Goal: Task Accomplishment & Management: Manage account settings

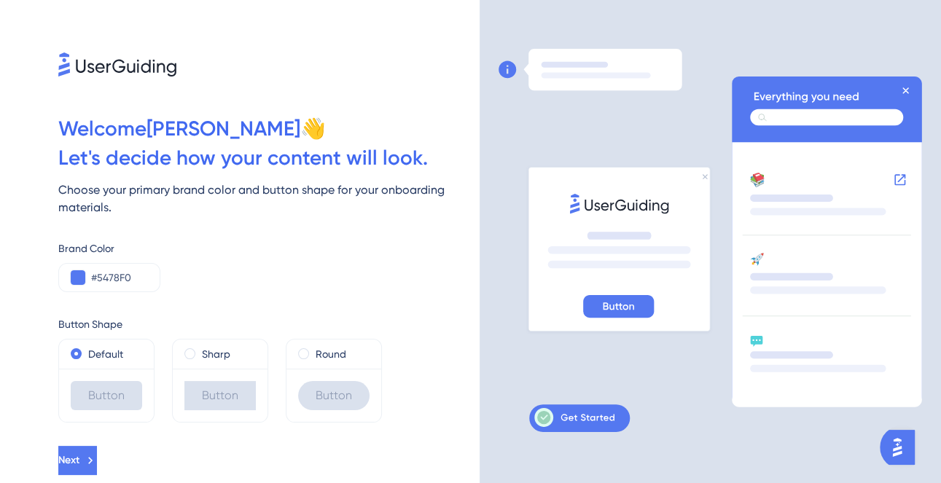
click at [97, 456] on button "Next" at bounding box center [77, 460] width 39 height 29
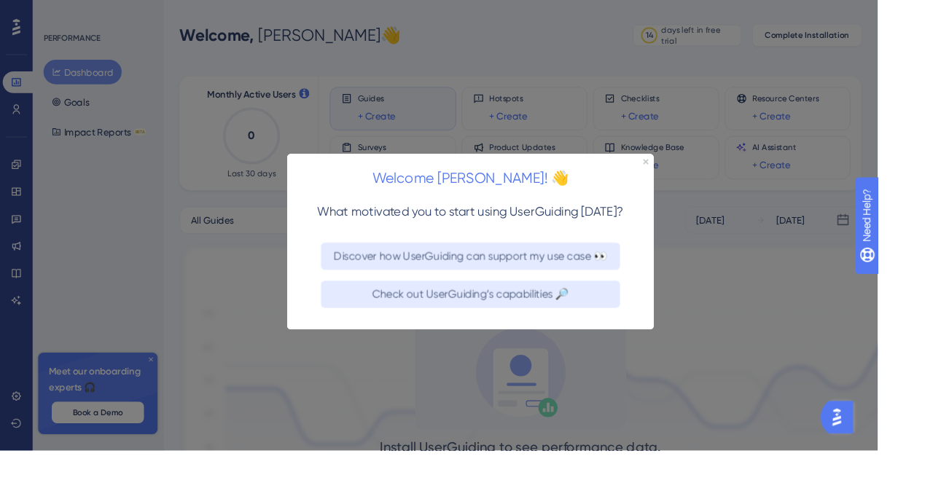
click at [672, 160] on icon "Close Preview" at bounding box center [672, 163] width 6 height 6
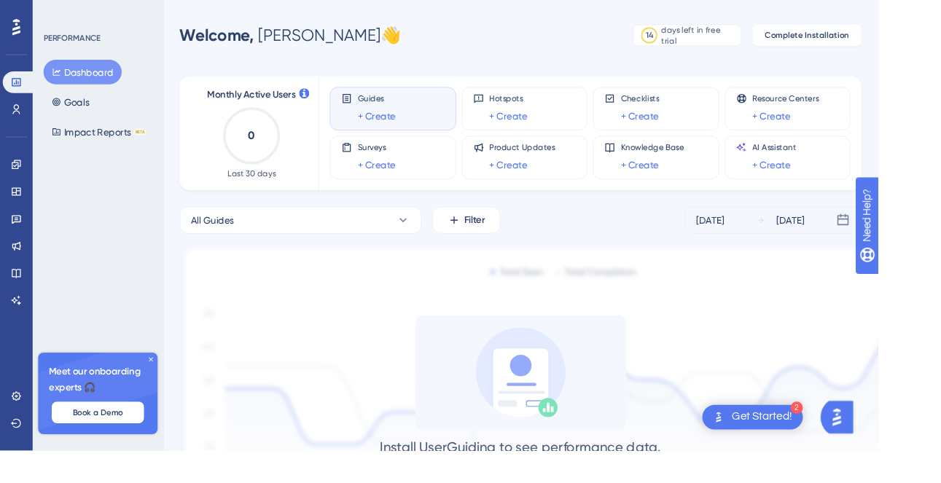
click at [161, 390] on icon at bounding box center [162, 385] width 9 height 9
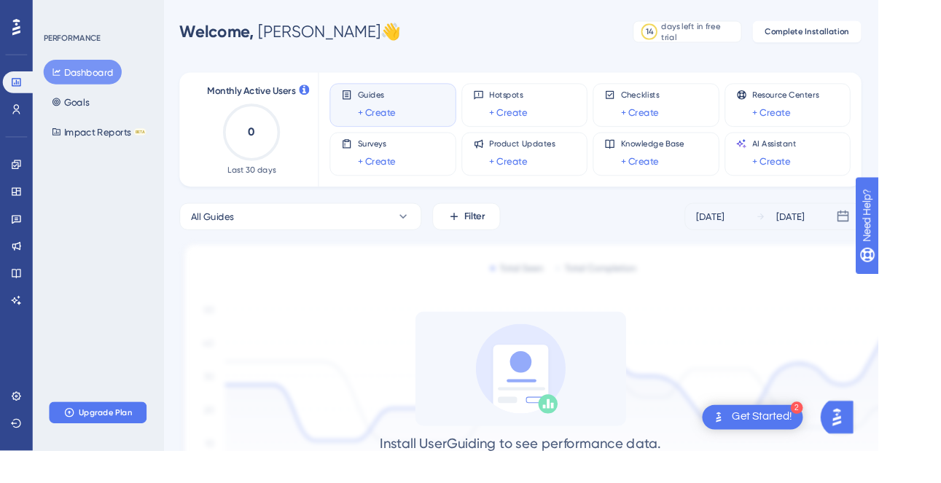
scroll to position [21, 0]
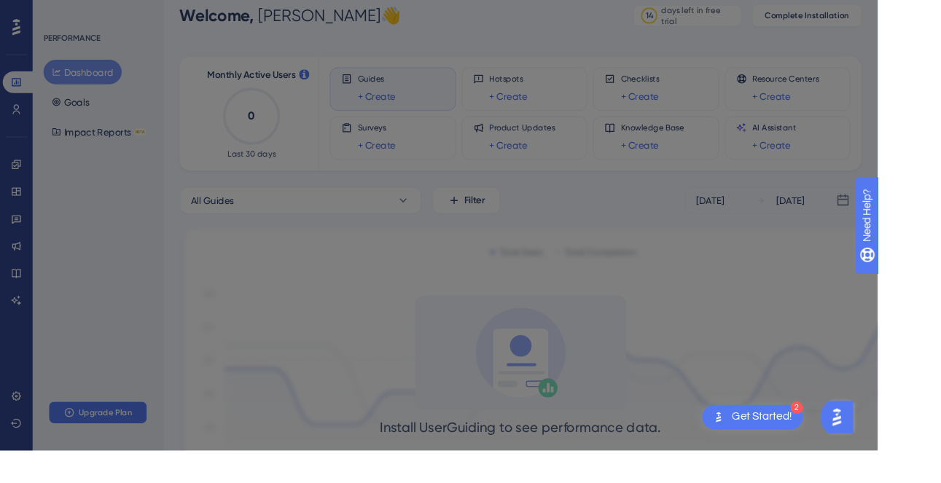
scroll to position [0, 0]
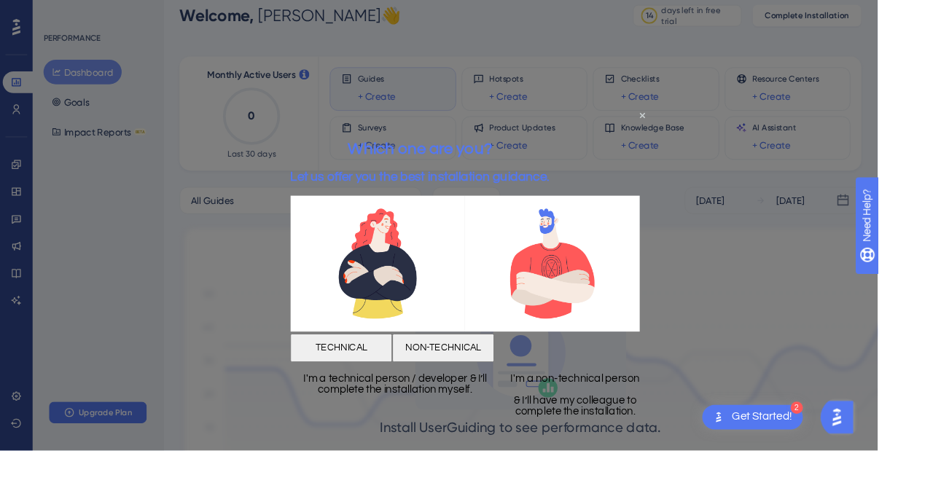
click at [568, 128] on div "Which one are you? Let us offer you the best installation guidance." at bounding box center [429, 165] width 278 height 75
click at [667, 117] on icon "Close Preview" at bounding box center [668, 116] width 6 height 6
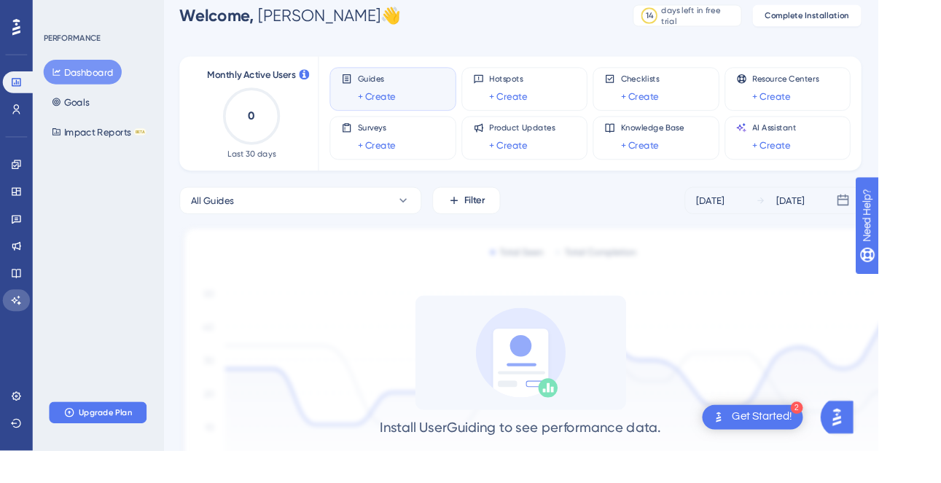
click at [6, 322] on link at bounding box center [17, 322] width 29 height 23
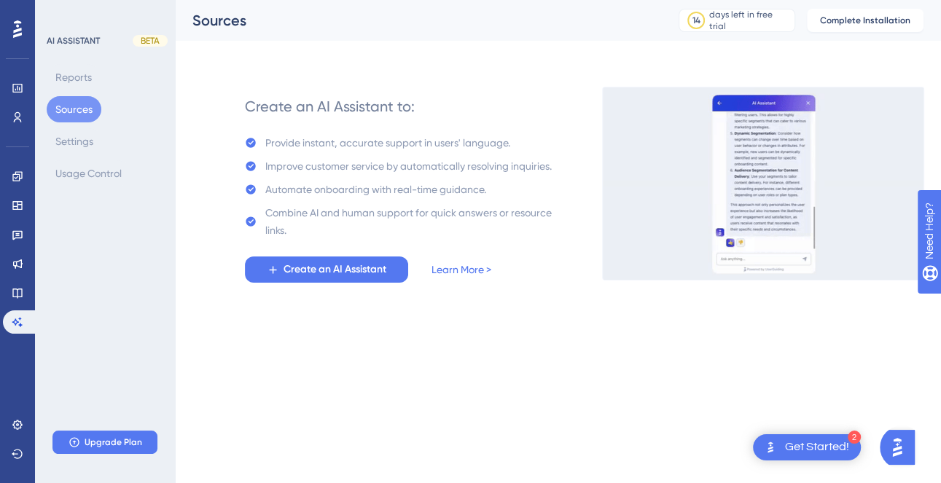
click at [9, 232] on div "✨ Save My Spot!✨" at bounding box center [67, 216] width 133 height 31
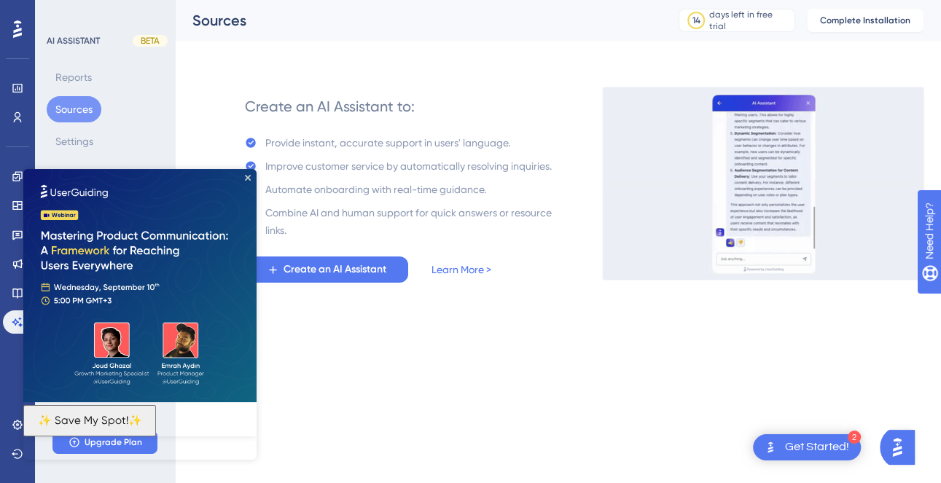
click at [246, 179] on icon "Close Preview" at bounding box center [248, 178] width 6 height 6
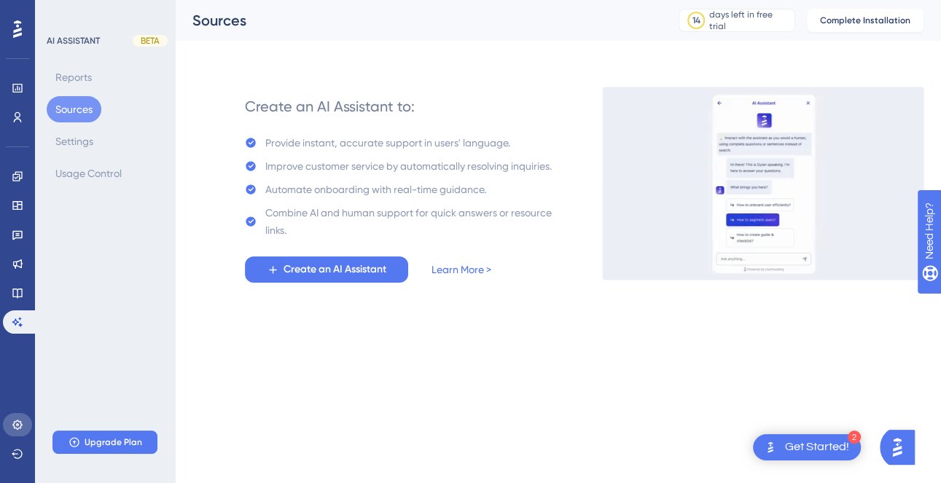
click at [12, 427] on icon at bounding box center [18, 425] width 12 height 12
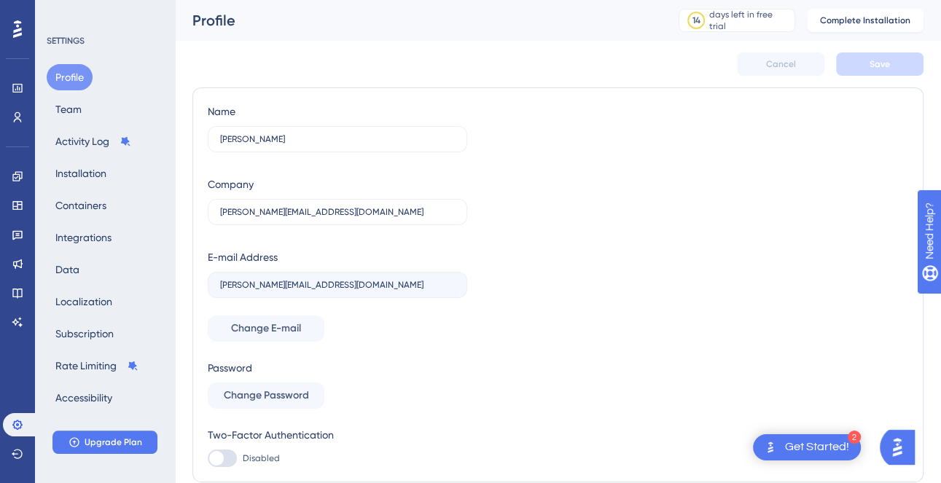
scroll to position [8, 0]
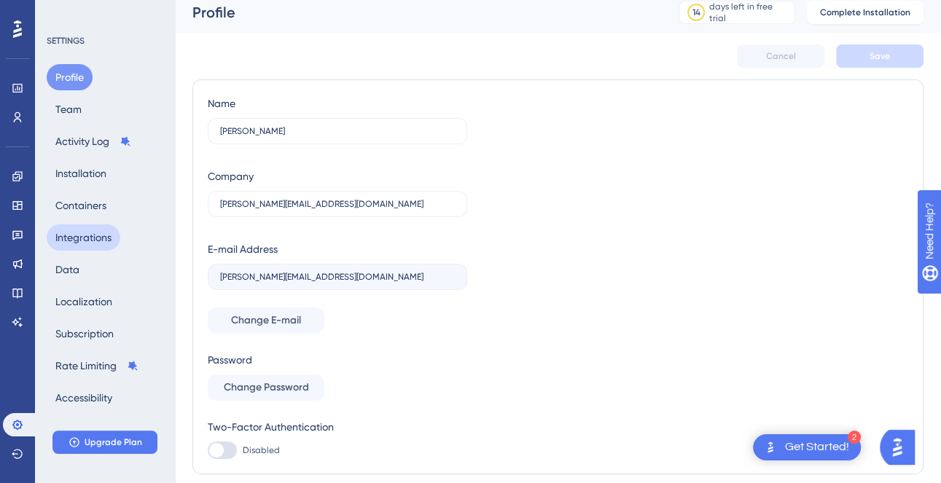
click at [117, 238] on button "Integrations" at bounding box center [84, 238] width 74 height 26
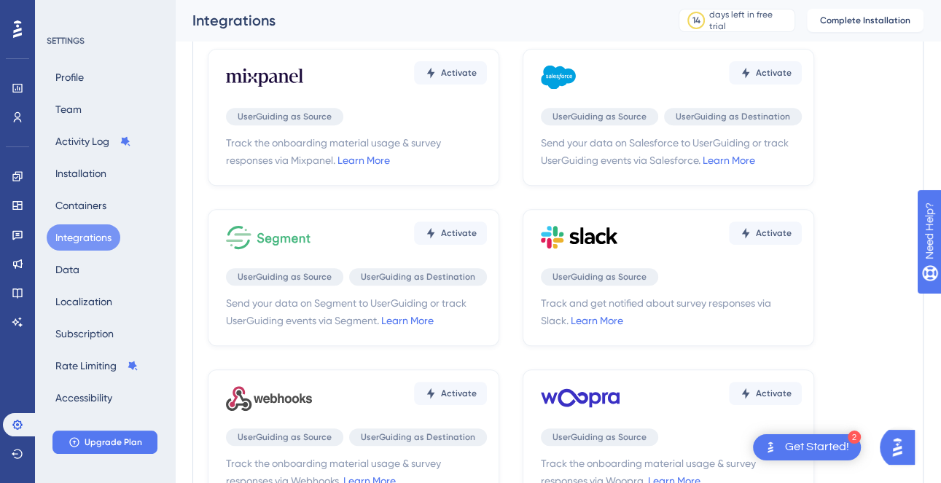
scroll to position [378, 0]
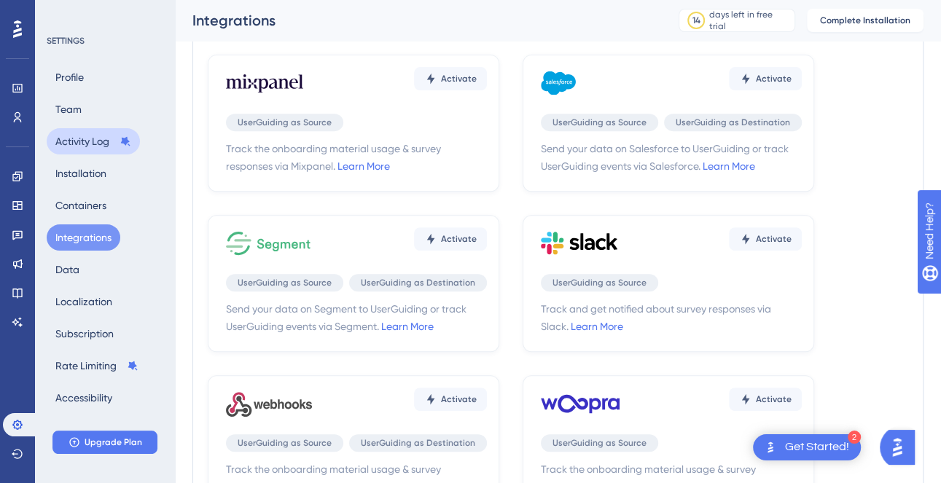
click at [112, 143] on button "Activity Log" at bounding box center [93, 141] width 93 height 26
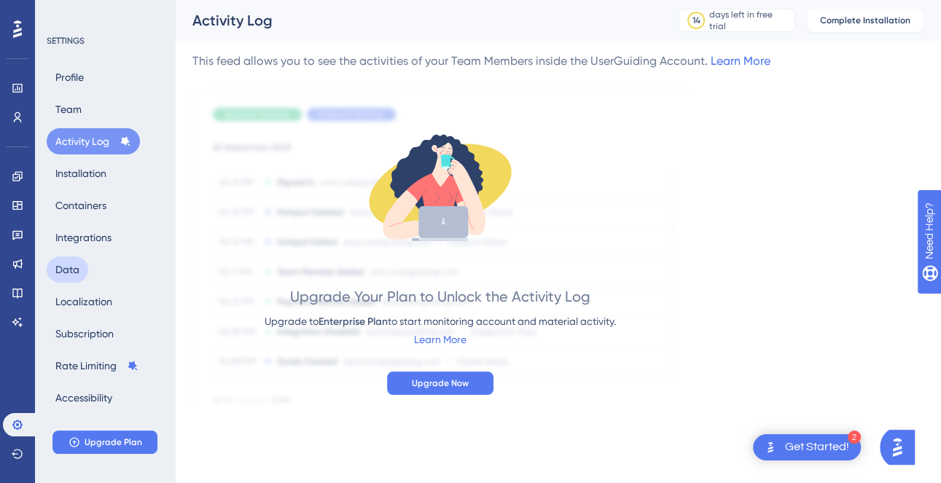
click at [82, 267] on button "Data" at bounding box center [68, 270] width 42 height 26
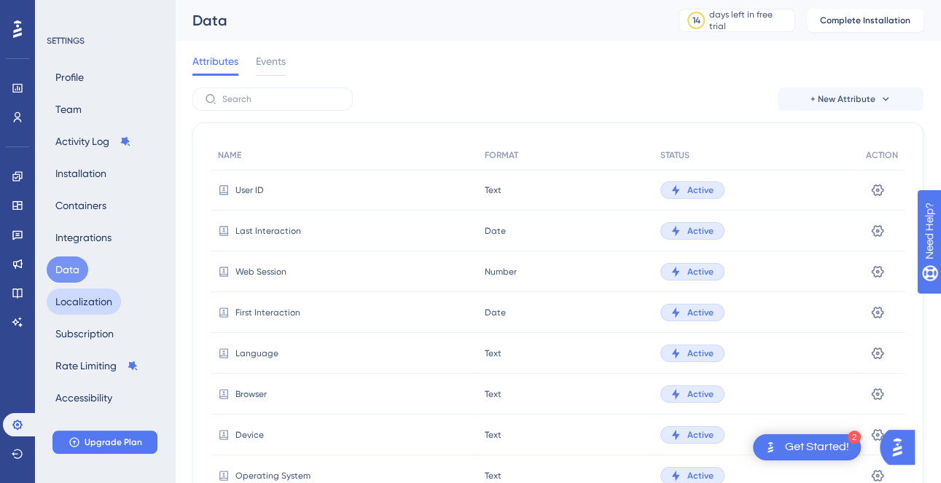
click at [106, 306] on button "Localization" at bounding box center [84, 302] width 74 height 26
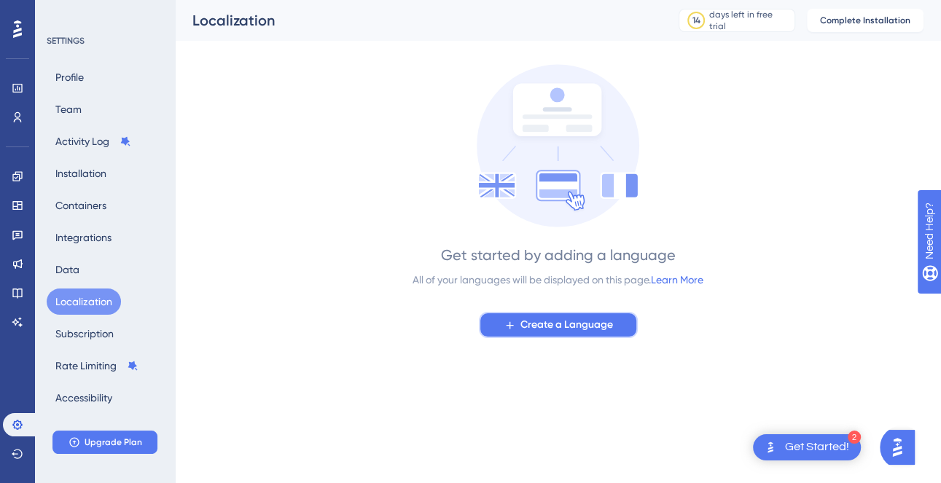
click at [529, 331] on span "Create a Language" at bounding box center [567, 325] width 93 height 18
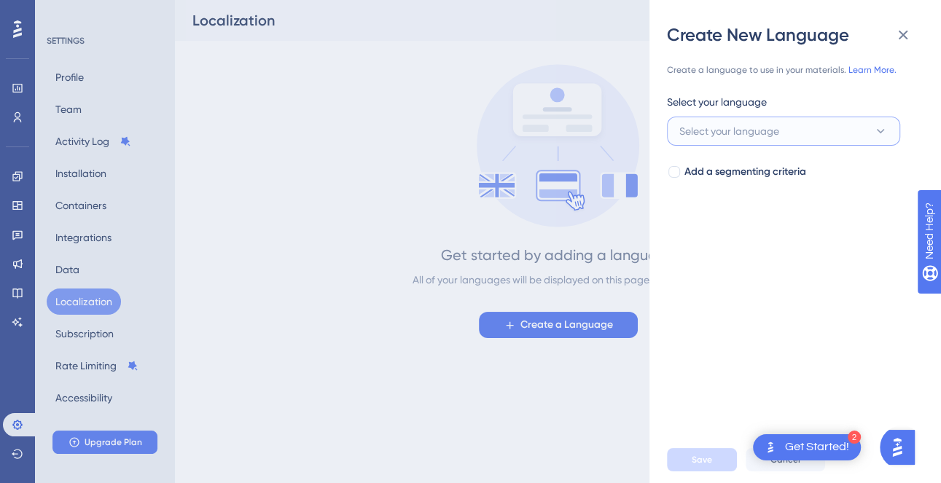
click at [818, 141] on button "Select your language" at bounding box center [783, 131] width 233 height 29
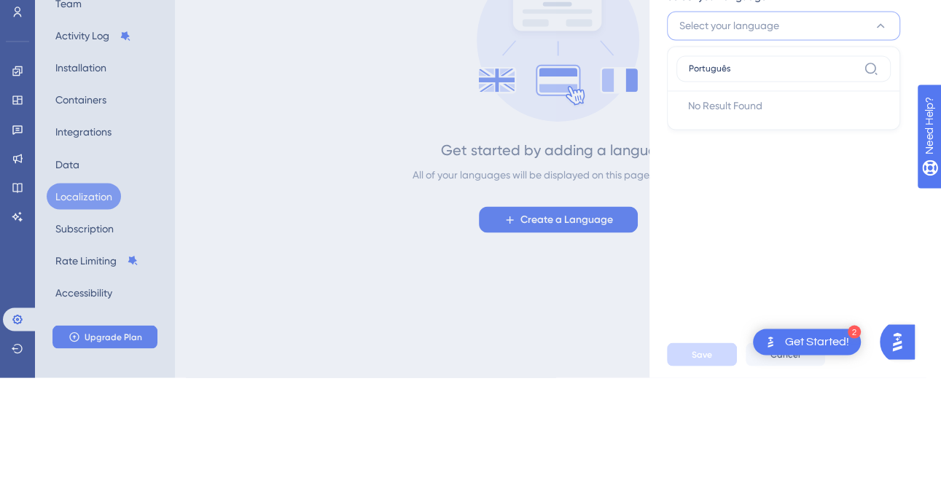
click at [803, 174] on input "Português" at bounding box center [773, 174] width 169 height 12
type input "Portu"
click at [731, 213] on span "Portuguese" at bounding box center [714, 220] width 53 height 18
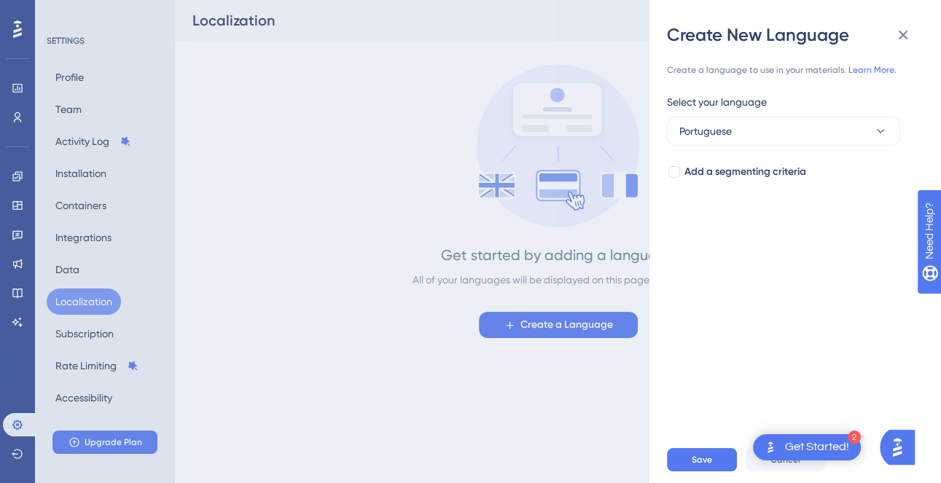
click at [676, 169] on div at bounding box center [675, 172] width 12 height 12
checkbox input "true"
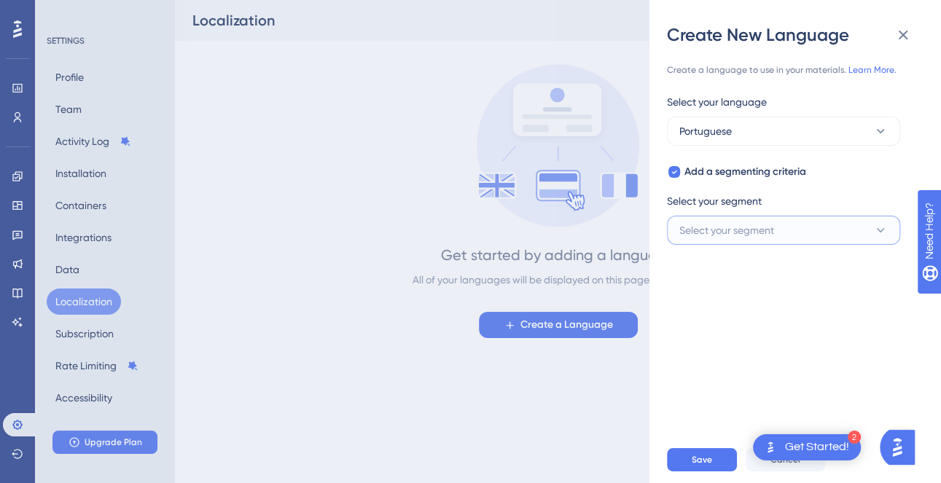
click at [826, 230] on button "Select your segment" at bounding box center [783, 230] width 233 height 29
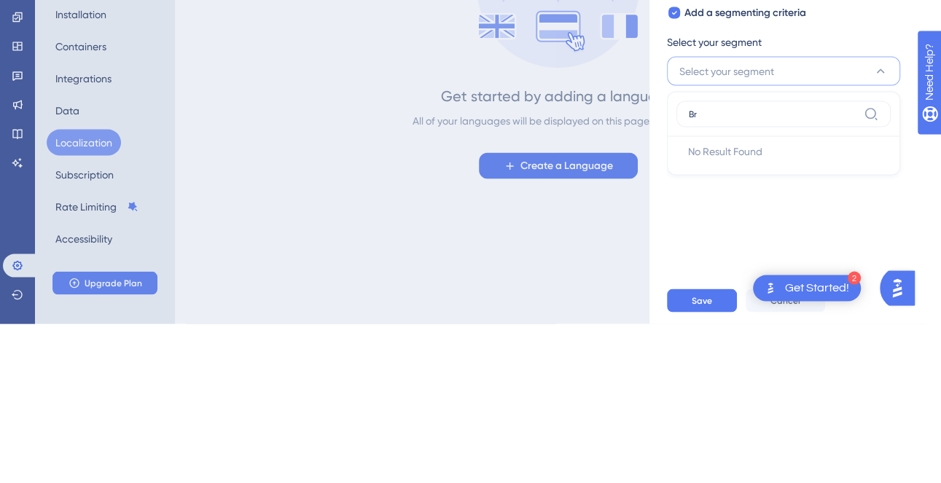
type input "B"
click at [872, 230] on button "Select your segment" at bounding box center [783, 230] width 233 height 29
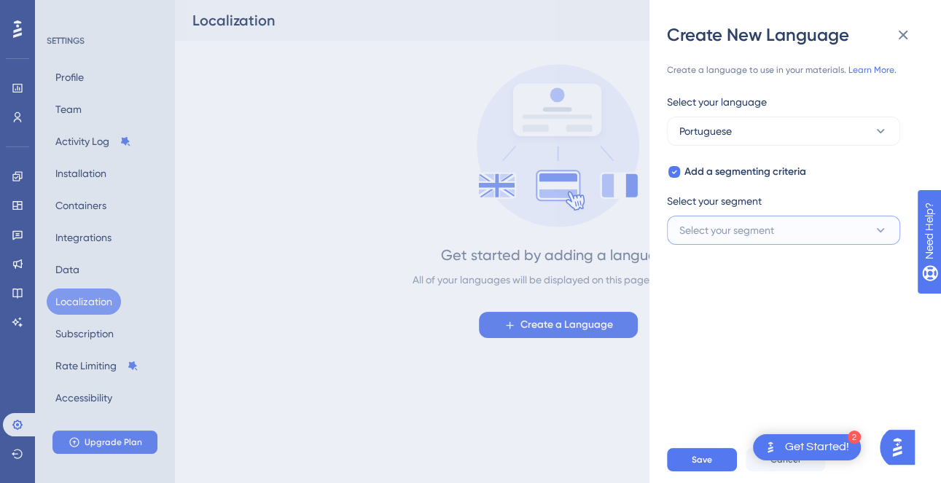
click at [850, 230] on button "Select your segment" at bounding box center [783, 230] width 233 height 29
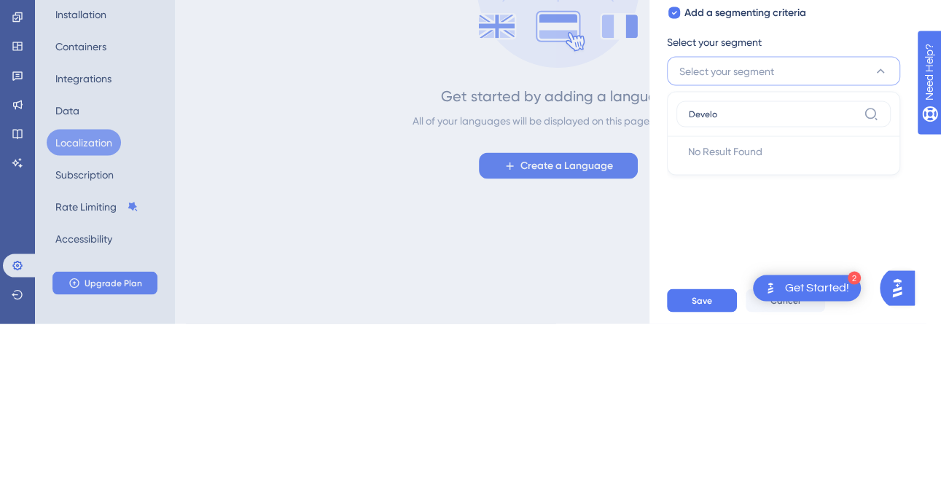
click at [872, 276] on icon at bounding box center [871, 273] width 15 height 15
click at [858, 276] on input "Develo" at bounding box center [773, 274] width 169 height 12
type input "D"
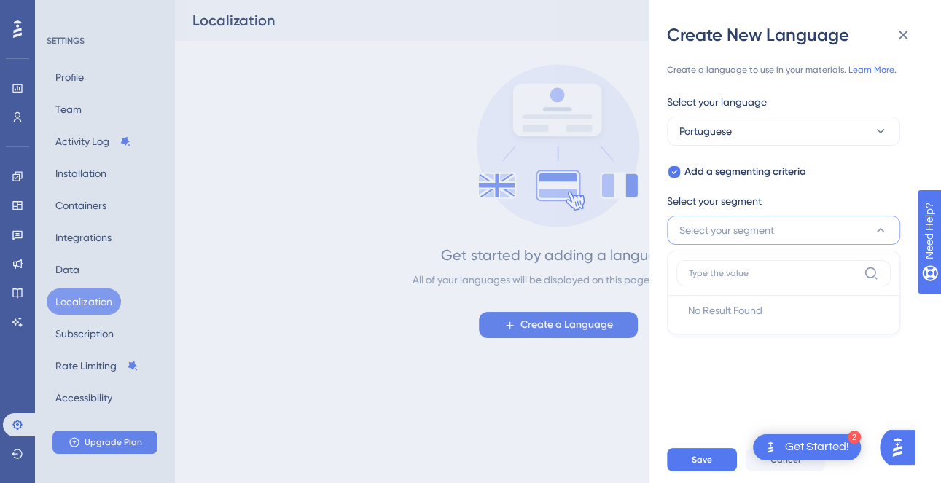
click at [674, 174] on icon at bounding box center [675, 172] width 6 height 12
checkbox input "false"
click at [881, 133] on icon at bounding box center [881, 131] width 8 height 4
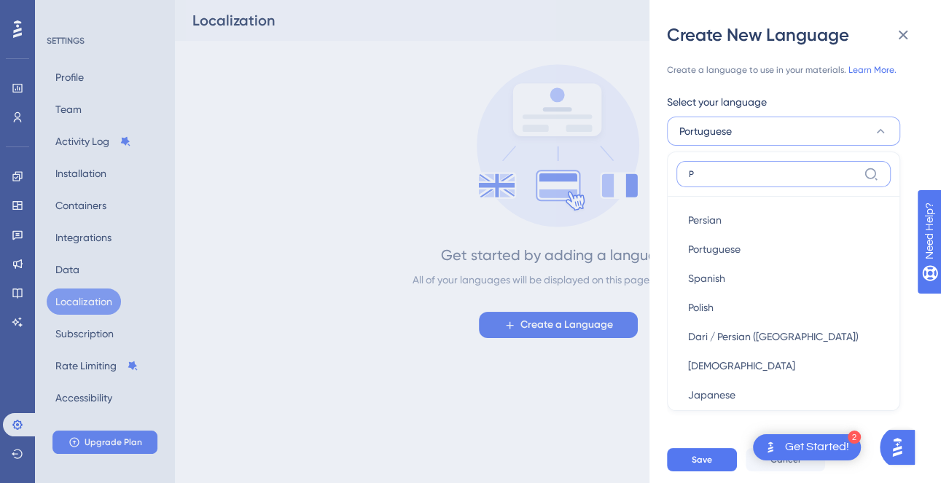
type input "Po"
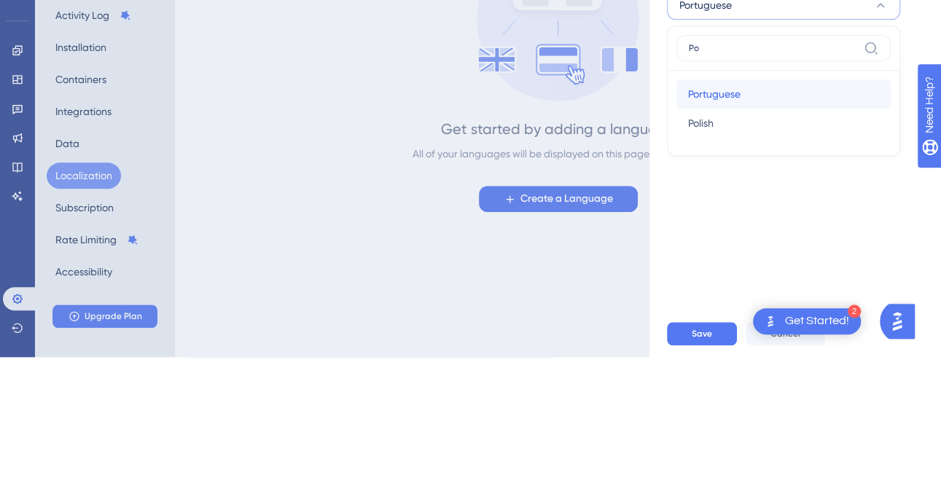
click at [735, 219] on span "Portuguese" at bounding box center [714, 220] width 53 height 18
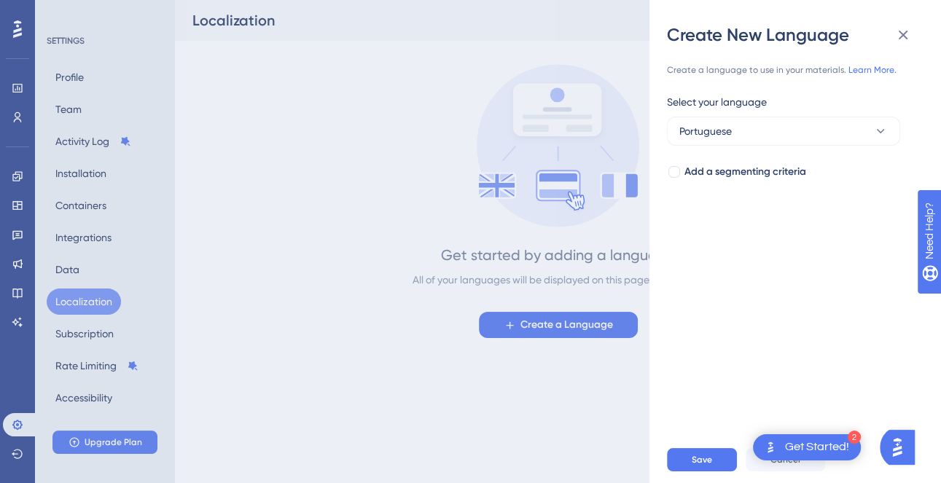
click at [834, 451] on div "Get Started!" at bounding box center [817, 448] width 64 height 16
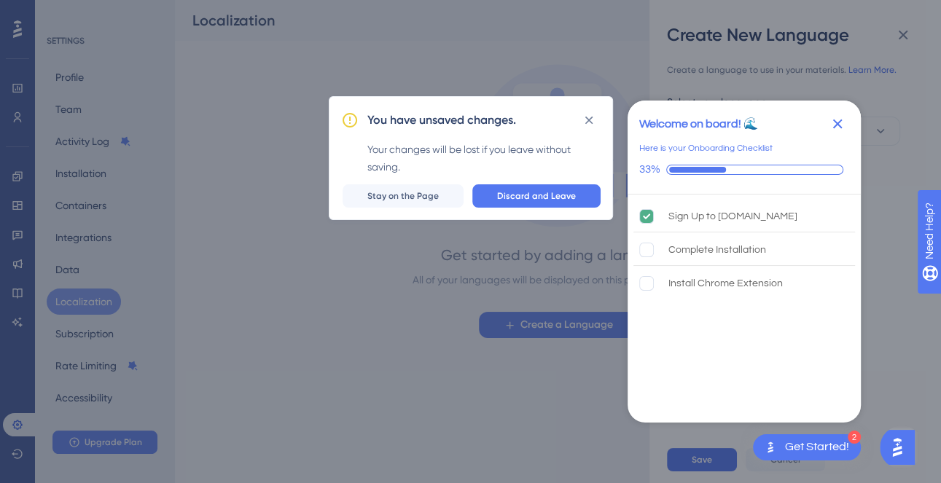
click at [592, 111] on button at bounding box center [589, 120] width 23 height 23
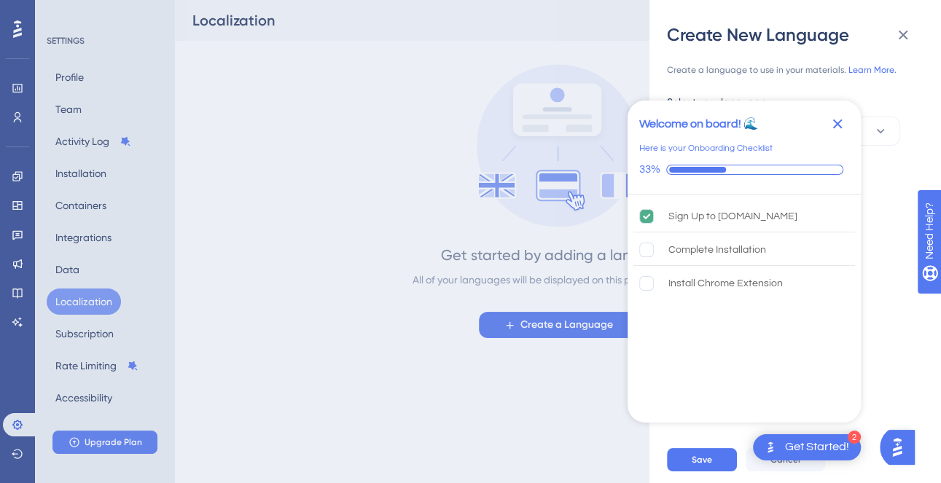
click at [842, 131] on icon "Close Checklist" at bounding box center [838, 124] width 18 height 18
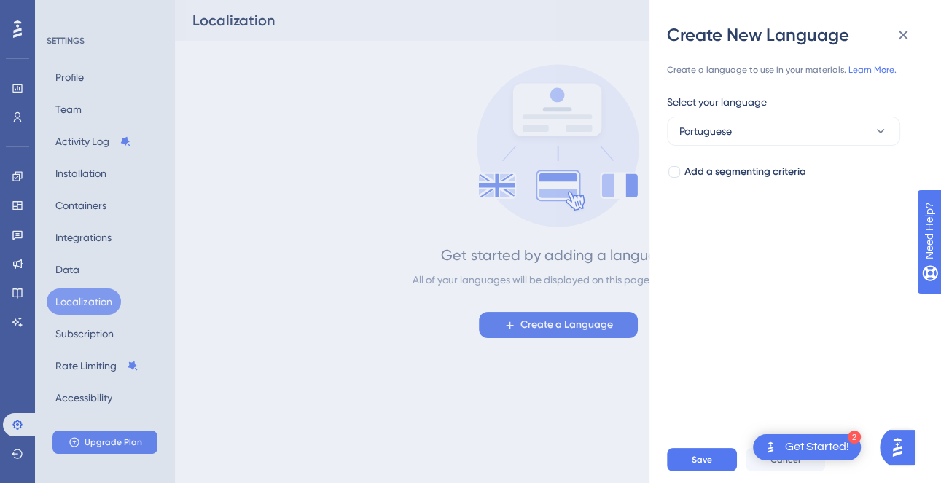
click at [904, 451] on img "Open AI Assistant Launcher" at bounding box center [898, 448] width 26 height 26
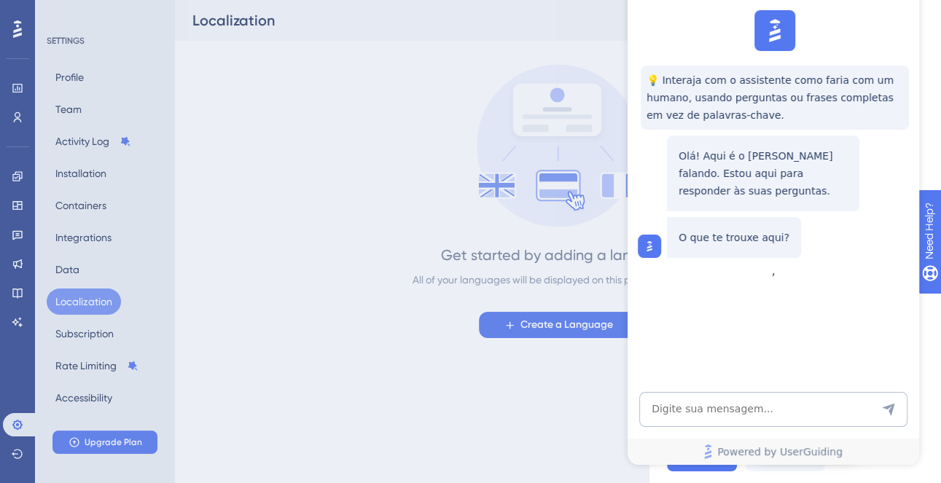
click at [559, 440] on div "Create New Language Create a language to use in your materials. Learn More. Sel…" at bounding box center [470, 241] width 941 height 483
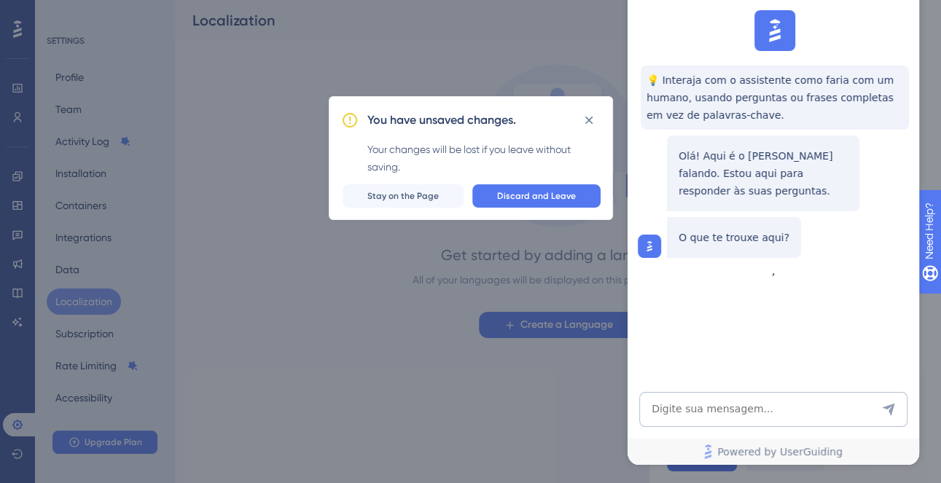
click at [586, 116] on icon at bounding box center [589, 120] width 8 height 8
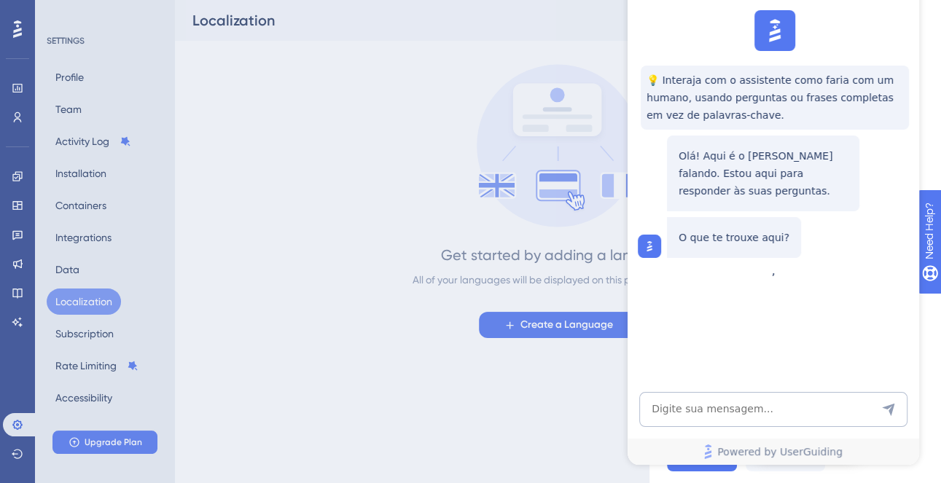
click at [879, 264] on div "💡 Interaja com o assistente como faria com um humano, usando perguntas ou frase…" at bounding box center [772, 134] width 292 height 260
click at [759, 28] on img at bounding box center [775, 31] width 32 height 32
click at [545, 432] on div "Create New Language Create a language to use in your materials. Learn More. Sel…" at bounding box center [470, 241] width 941 height 483
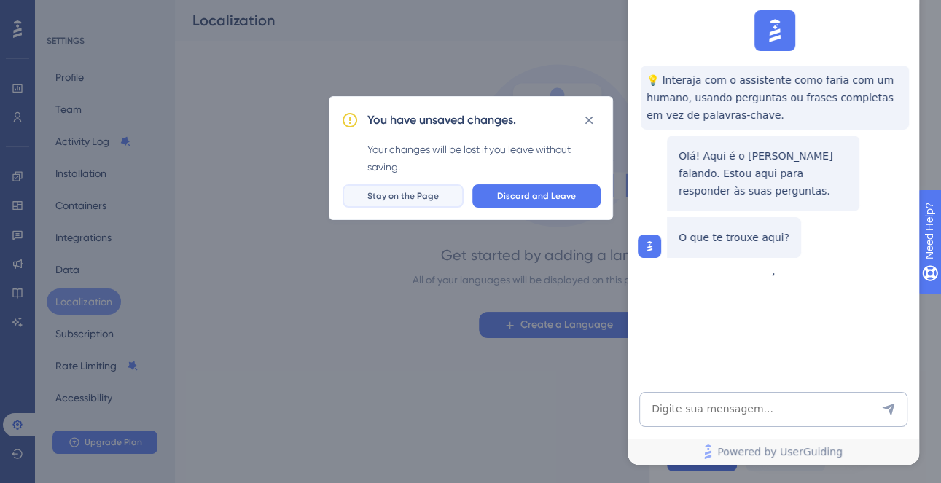
click at [430, 194] on span "Stay on the Page" at bounding box center [403, 196] width 71 height 12
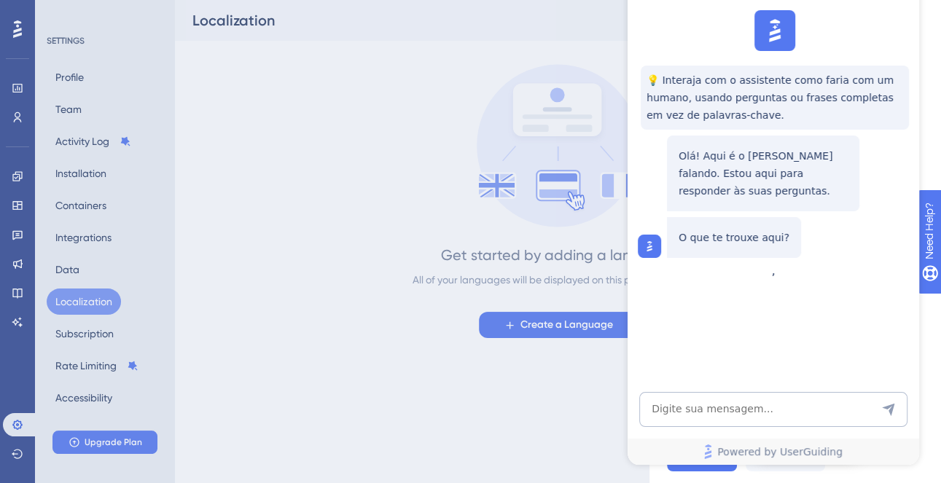
click at [541, 423] on div "Create New Language Create a language to use in your materials. Learn More. Sel…" at bounding box center [470, 241] width 941 height 483
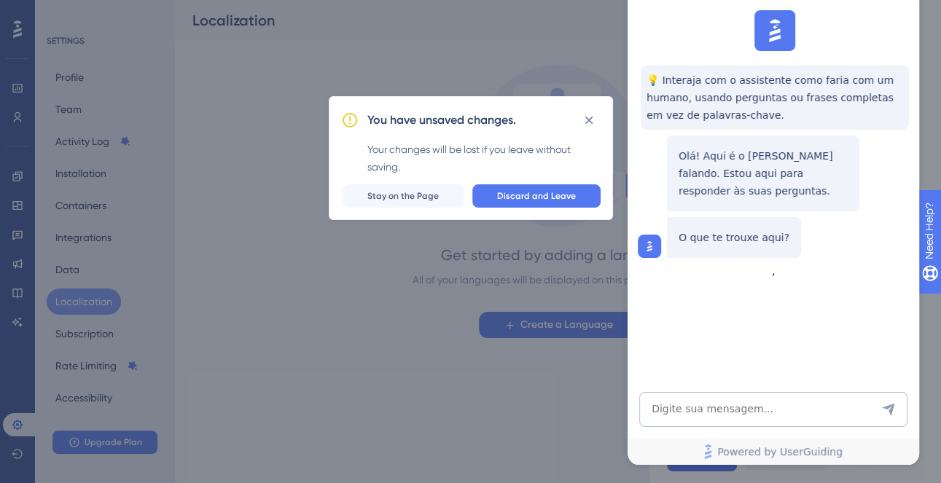
click at [589, 109] on button at bounding box center [589, 120] width 23 height 23
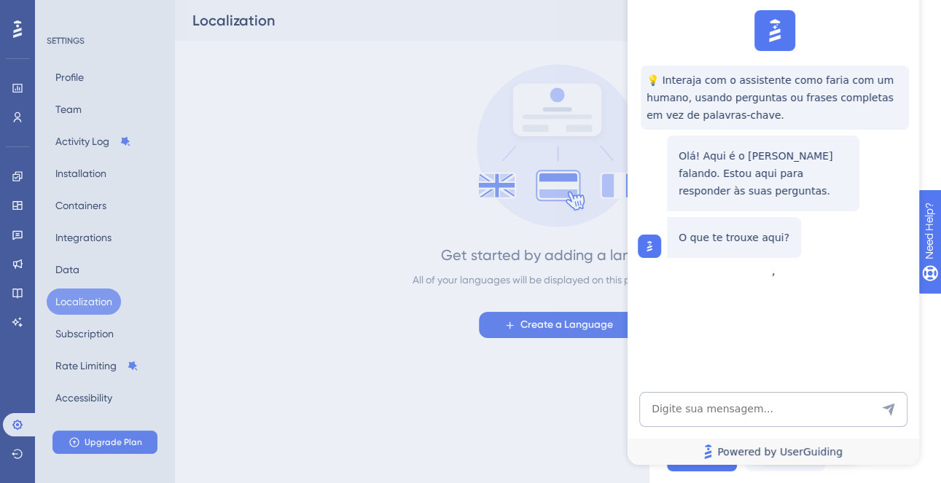
click at [814, 456] on span "Powered by UserGuiding" at bounding box center [780, 452] width 125 height 18
click at [127, 443] on div "Create New Language Create a language to use in your materials. Learn More. Sel…" at bounding box center [470, 241] width 941 height 483
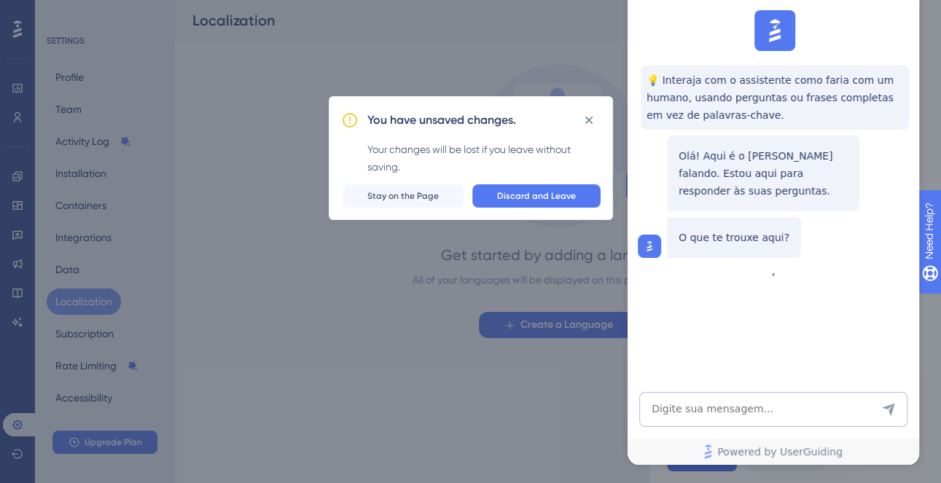
click at [428, 197] on span "Stay on the Page" at bounding box center [403, 196] width 71 height 12
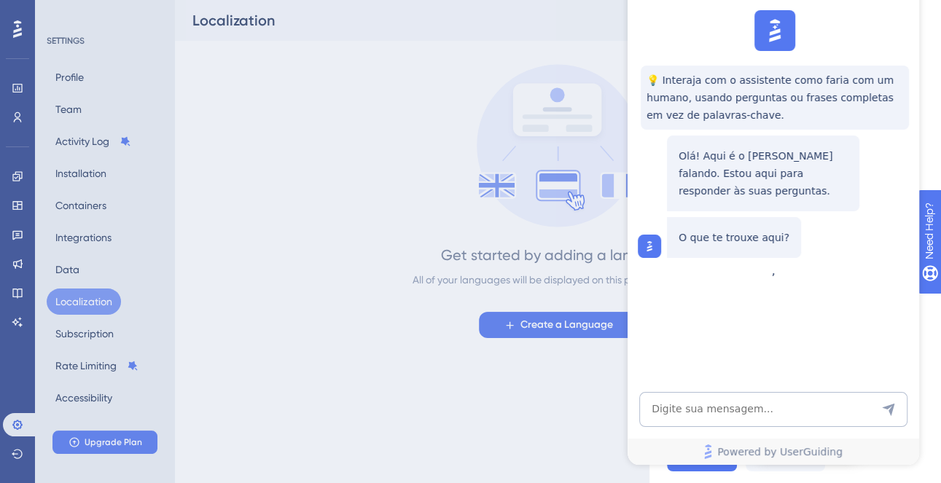
click at [141, 439] on div "Create New Language Create a language to use in your materials. Learn More. Sel…" at bounding box center [470, 241] width 941 height 483
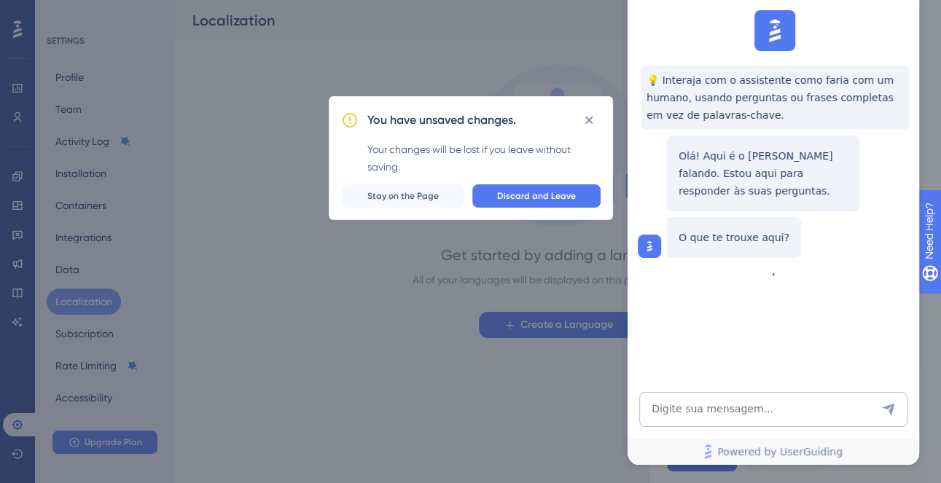
click at [558, 205] on button "Discard and Leave" at bounding box center [537, 195] width 128 height 23
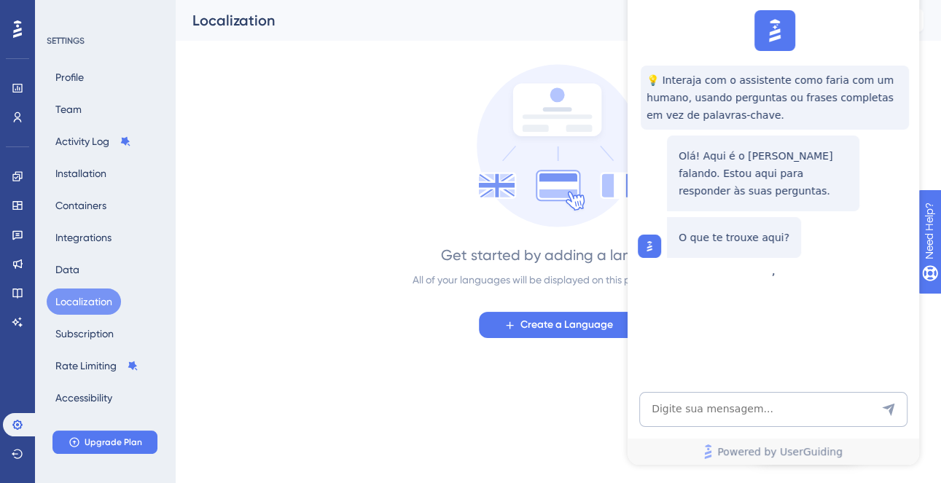
click at [91, 303] on button "Localization" at bounding box center [84, 302] width 74 height 26
click at [782, 39] on img at bounding box center [775, 31] width 32 height 32
click at [882, 455] on link "Powered by UserGuiding" at bounding box center [774, 452] width 292 height 26
click at [788, 264] on div "💡 Interaja com o assistente como faria com um humano, usando perguntas ou frase…" at bounding box center [772, 134] width 292 height 260
click at [847, 34] on div "💡 Interaja com o assistente como faria com um humano, usando perguntas ou frase…" at bounding box center [772, 134] width 292 height 260
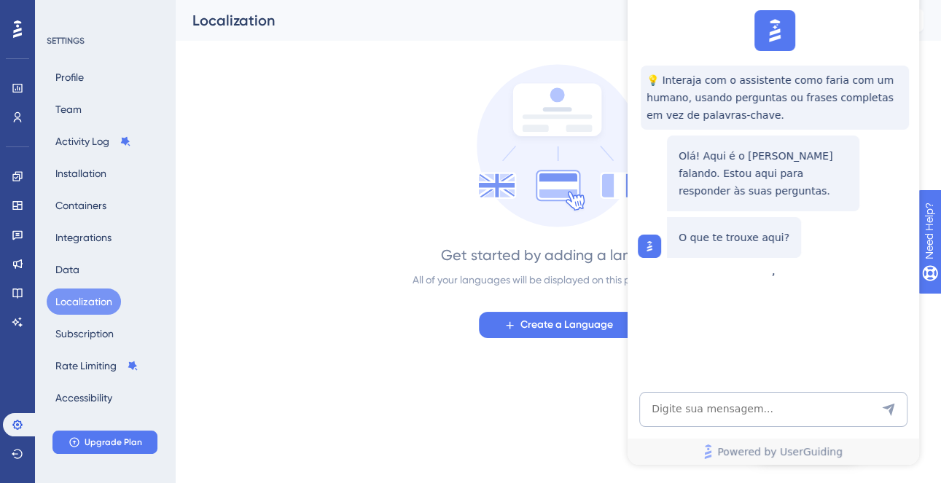
click at [937, 348] on div "Performance Users Engagement Widgets Feedback Product Updates Knowledge Base AI…" at bounding box center [558, 181] width 766 height 362
click at [935, 311] on icon "open resource center" at bounding box center [937, 305] width 15 height 15
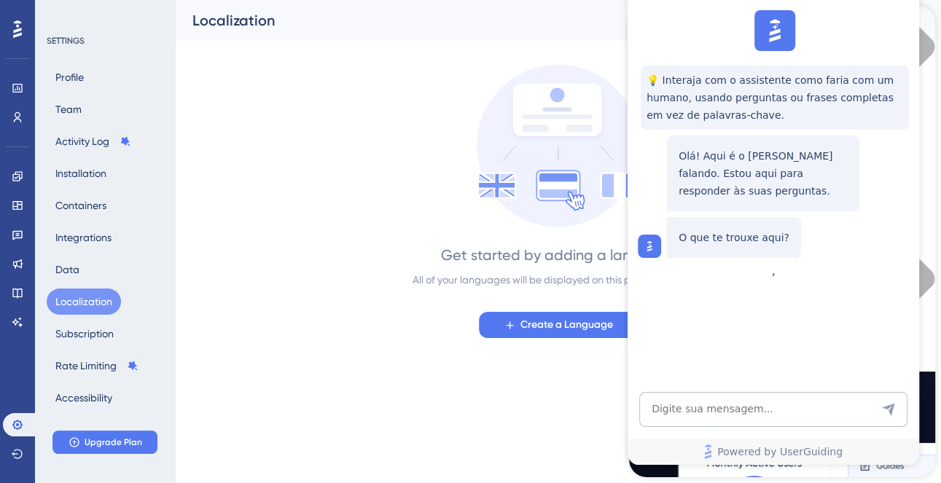
click at [535, 330] on span "Create a Language" at bounding box center [567, 325] width 93 height 18
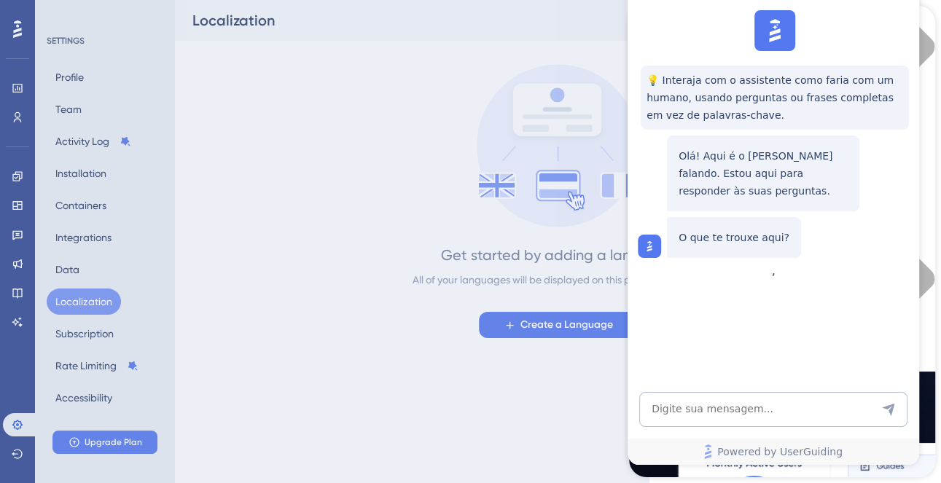
click at [354, 417] on div "Create New Language Create a language to use in your materials. Learn More. Sel…" at bounding box center [470, 241] width 941 height 483
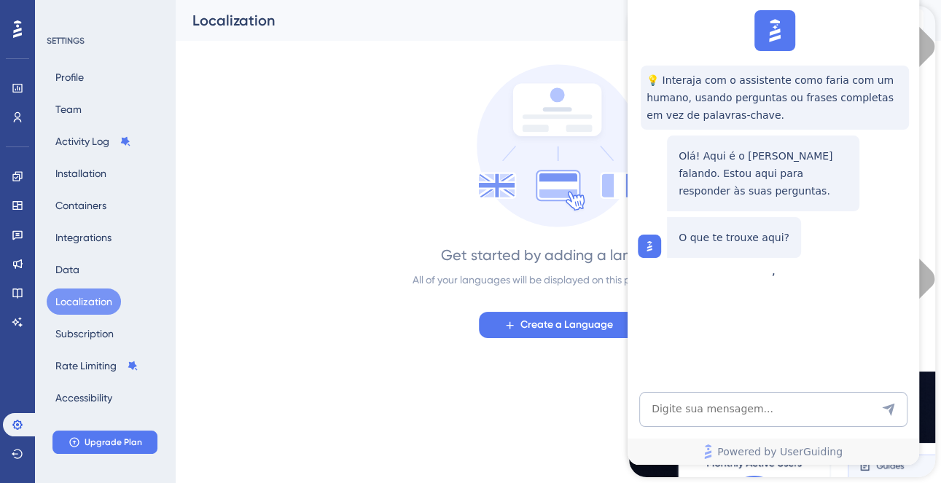
click at [362, 0] on html "2 Get Started! Performance Users Engagement Widgets Feedback Product Updates Kn…" at bounding box center [470, 0] width 941 height 0
click at [370, 0] on html "2 Get Started! Performance Users Engagement Widgets Feedback Product Updates Kn…" at bounding box center [470, 0] width 941 height 0
click at [373, 0] on html "2 Get Started! Performance Users Engagement Widgets Feedback Product Updates Kn…" at bounding box center [470, 0] width 941 height 0
click at [370, 0] on html "2 Get Started! Performance Users Engagement Widgets Feedback Product Updates Kn…" at bounding box center [470, 0] width 941 height 0
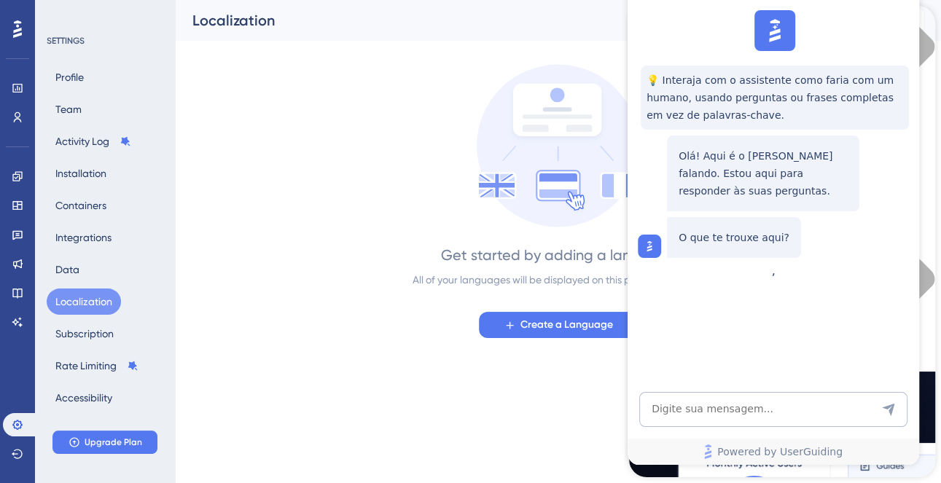
click at [374, 0] on html "2 Get Started! Performance Users Engagement Widgets Feedback Product Updates Kn…" at bounding box center [470, 0] width 941 height 0
click at [377, 0] on html "2 Get Started! Performance Users Engagement Widgets Feedback Product Updates Kn…" at bounding box center [470, 0] width 941 height 0
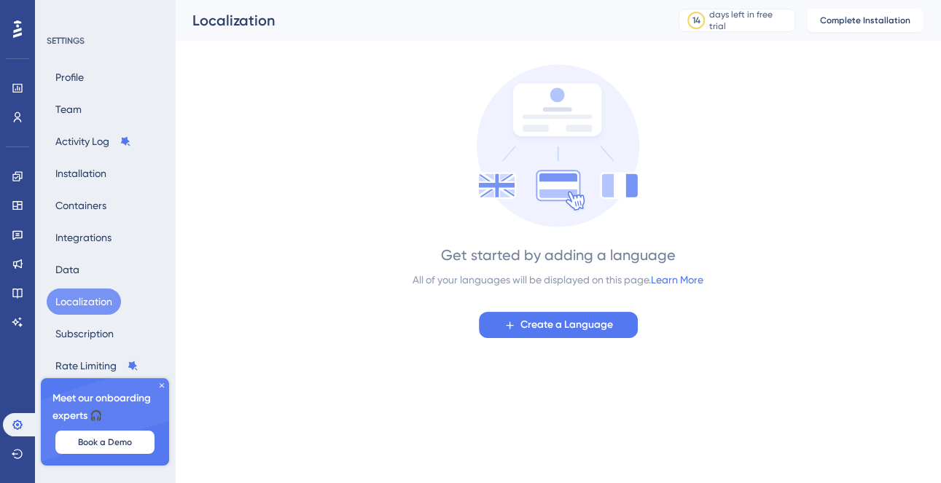
click at [578, 327] on span "Create a Language" at bounding box center [567, 325] width 93 height 18
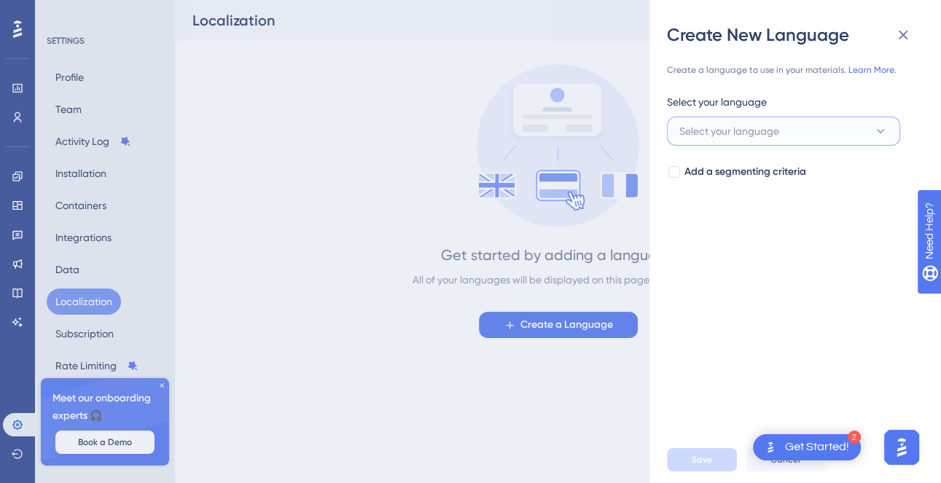
click at [874, 125] on icon at bounding box center [881, 131] width 15 height 15
type input "Port"
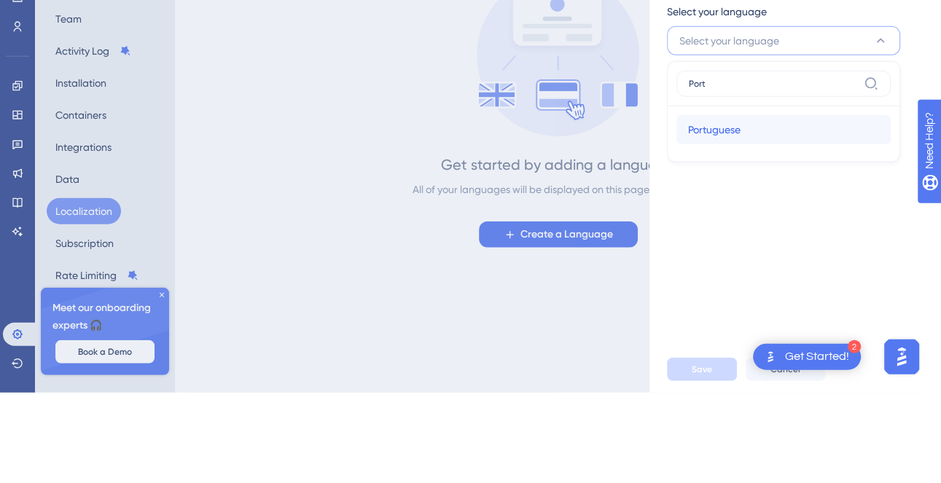
click at [727, 219] on span "Portuguese" at bounding box center [714, 220] width 53 height 18
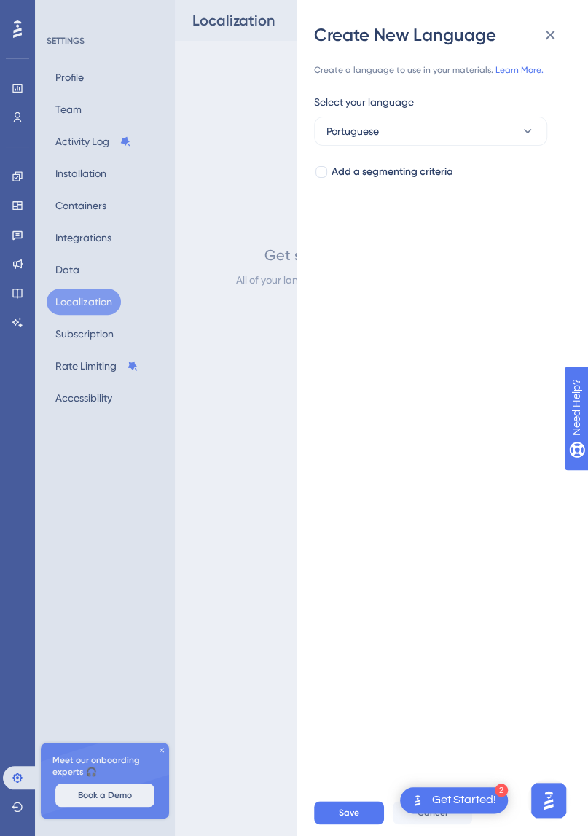
click at [540, 29] on button at bounding box center [550, 34] width 29 height 29
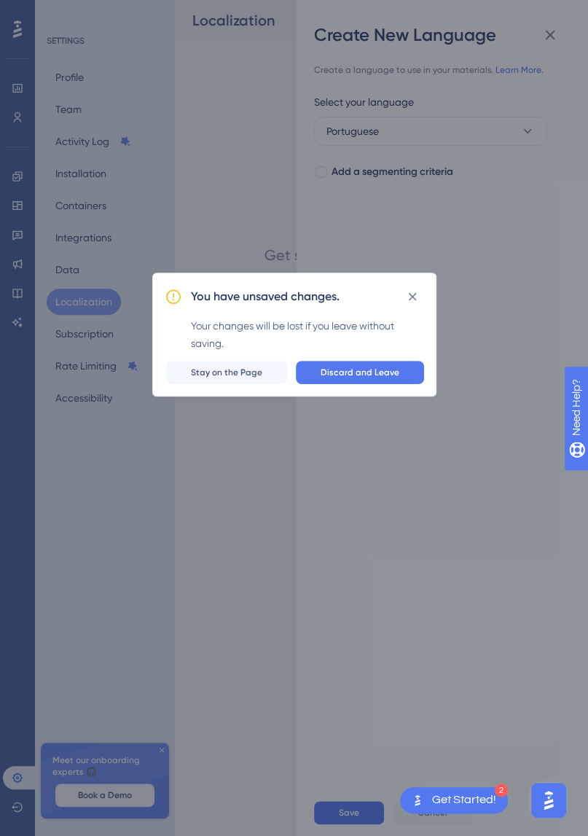
click at [411, 300] on icon at bounding box center [412, 297] width 15 height 15
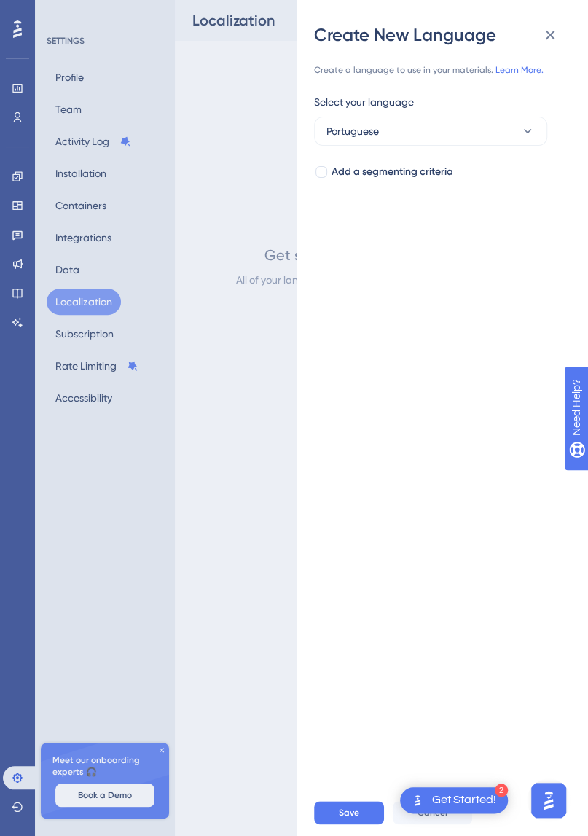
click at [380, 383] on div "Create a language to use in your materials. Learn More. Select your language Po…" at bounding box center [448, 418] width 268 height 743
click at [414, 166] on span "Add a segmenting criteria" at bounding box center [393, 172] width 122 height 18
checkbox input "true"
click at [466, 224] on button "Select your segment" at bounding box center [430, 230] width 233 height 29
click at [424, 278] on input at bounding box center [420, 274] width 169 height 12
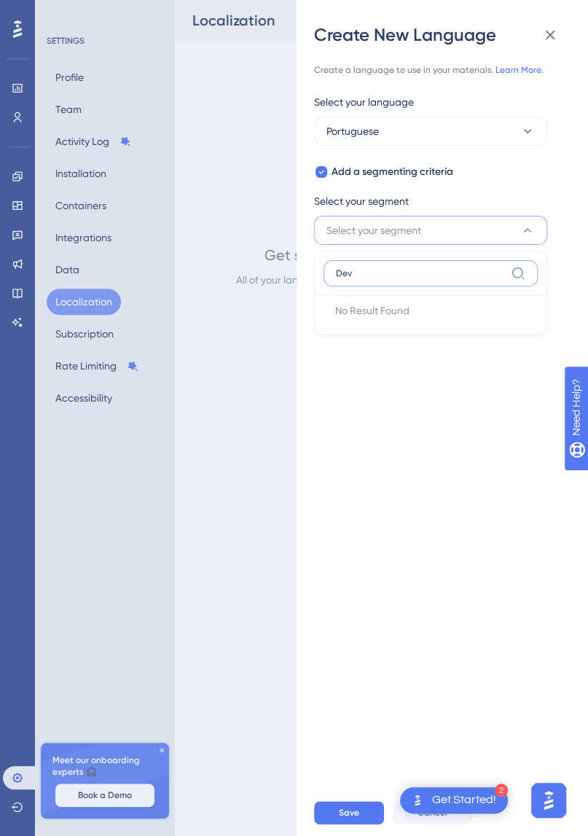
type input "Dev"
click at [518, 276] on icon at bounding box center [518, 273] width 15 height 15
click at [505, 276] on input "Dev" at bounding box center [420, 274] width 169 height 12
click at [524, 276] on icon at bounding box center [518, 273] width 15 height 15
click at [505, 276] on input "Dev" at bounding box center [420, 274] width 169 height 12
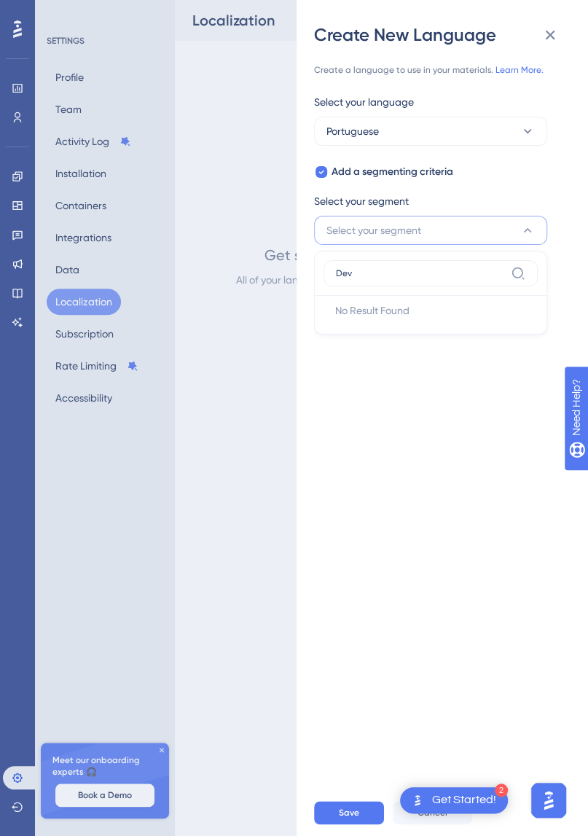
click at [520, 275] on icon at bounding box center [518, 273] width 15 height 15
click at [505, 275] on input "Dev" at bounding box center [420, 274] width 169 height 12
click at [521, 273] on icon at bounding box center [518, 273] width 15 height 15
click at [505, 273] on input "Dev" at bounding box center [420, 274] width 169 height 12
click at [521, 273] on icon at bounding box center [518, 273] width 15 height 15
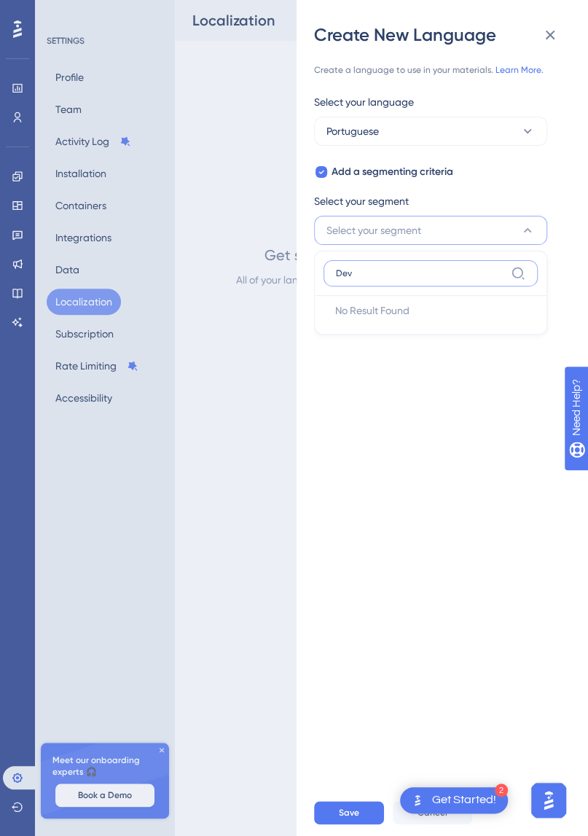
click at [505, 273] on input "Dev" at bounding box center [420, 274] width 169 height 12
click at [397, 402] on div "Create a language to use in your materials. Learn More. Select your language Po…" at bounding box center [448, 418] width 268 height 743
click at [322, 171] on icon at bounding box center [321, 173] width 5 height 4
checkbox input "false"
click at [517, 67] on link "Learn More." at bounding box center [520, 70] width 48 height 10
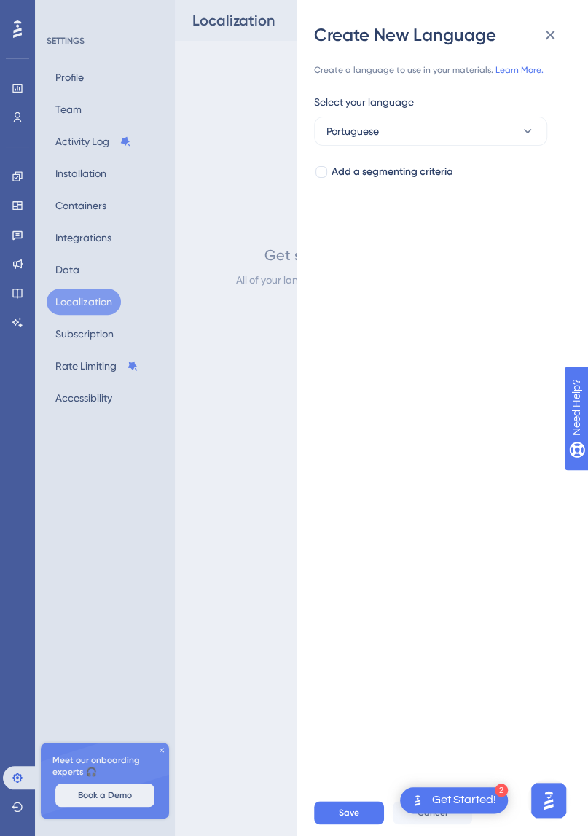
click at [527, 33] on div "Create New Language" at bounding box center [442, 34] width 257 height 23
click at [553, 42] on icon at bounding box center [551, 35] width 18 height 18
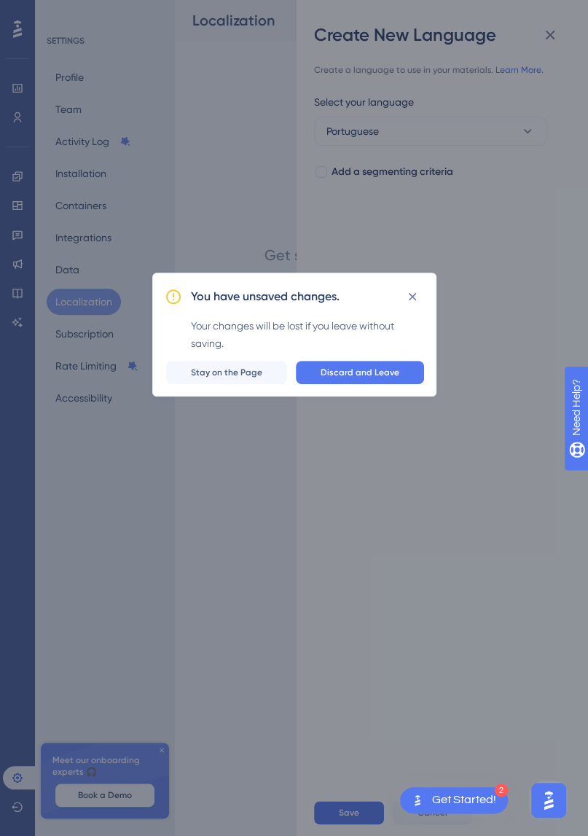
click at [342, 368] on span "Discard and Leave" at bounding box center [360, 373] width 79 height 12
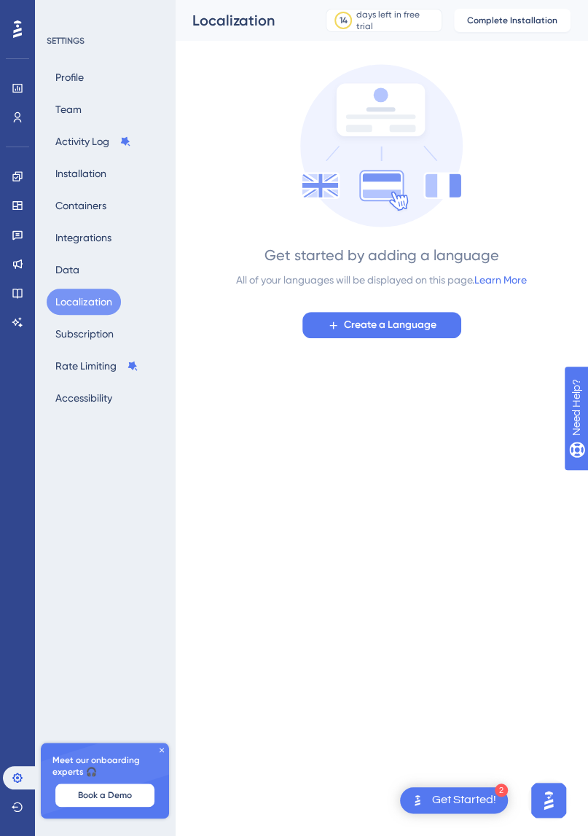
click at [23, 37] on div at bounding box center [17, 29] width 23 height 23
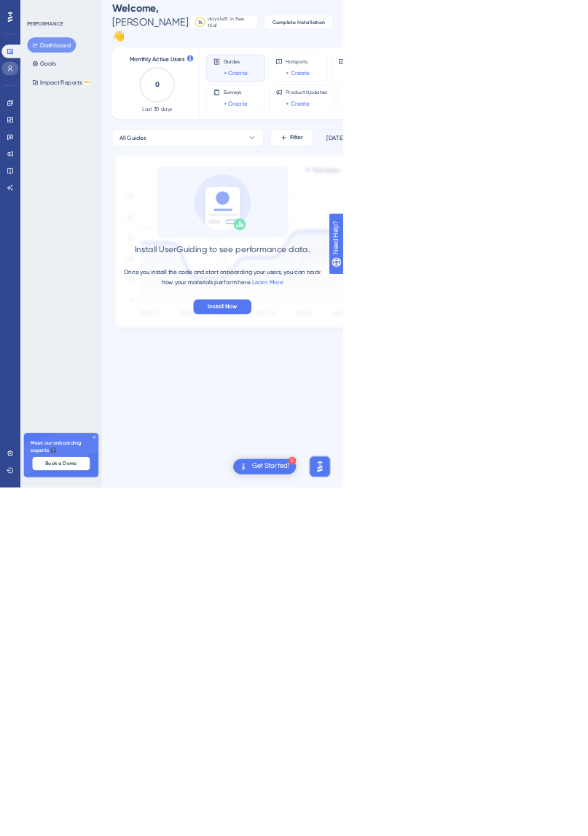
click at [3, 117] on link at bounding box center [17, 117] width 29 height 23
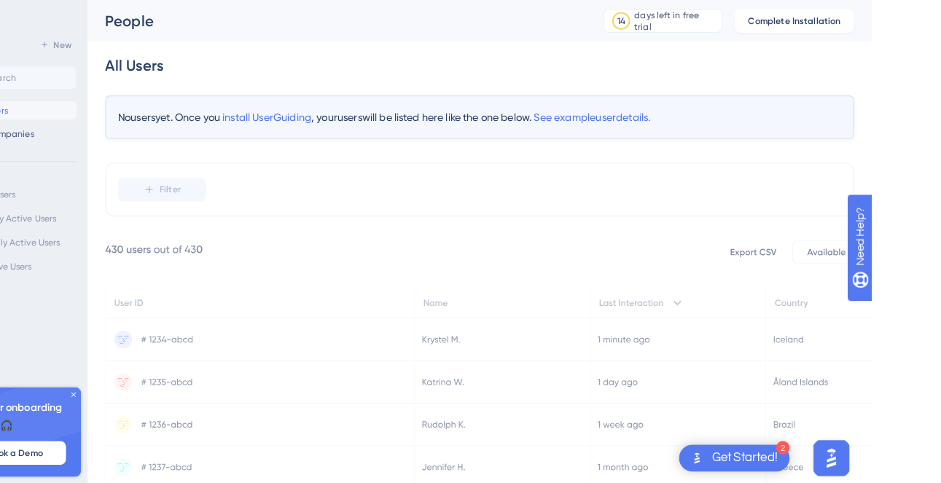
click at [866, 332] on icon at bounding box center [923, 331] width 171 height 41
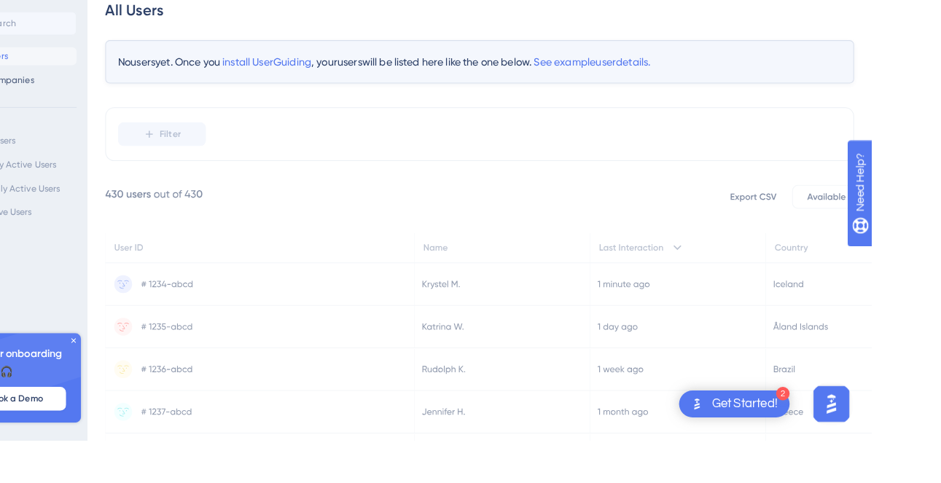
scroll to position [1, 0]
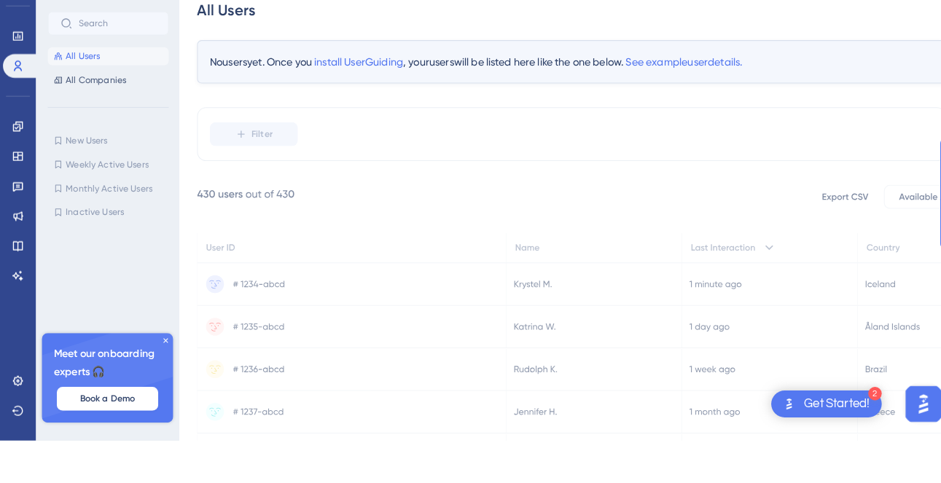
click at [121, 135] on span "All Companies" at bounding box center [93, 131] width 59 height 12
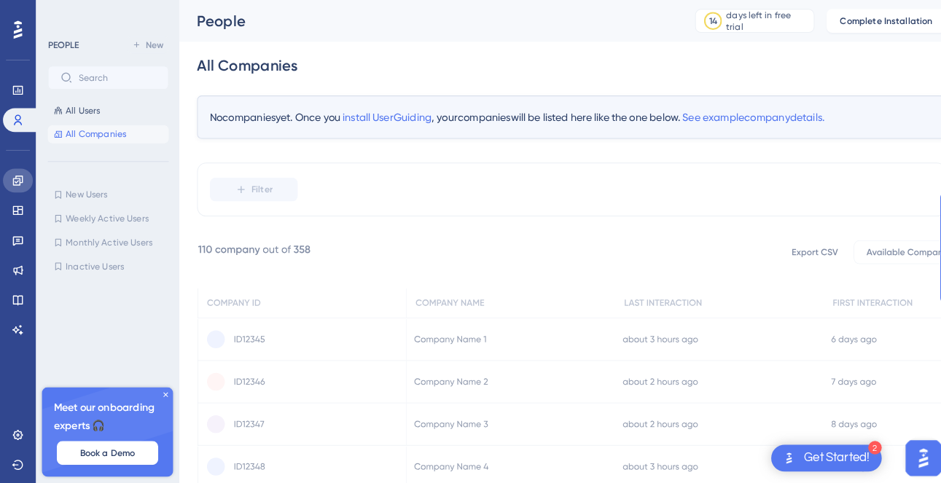
click at [19, 176] on icon at bounding box center [16, 175] width 9 height 9
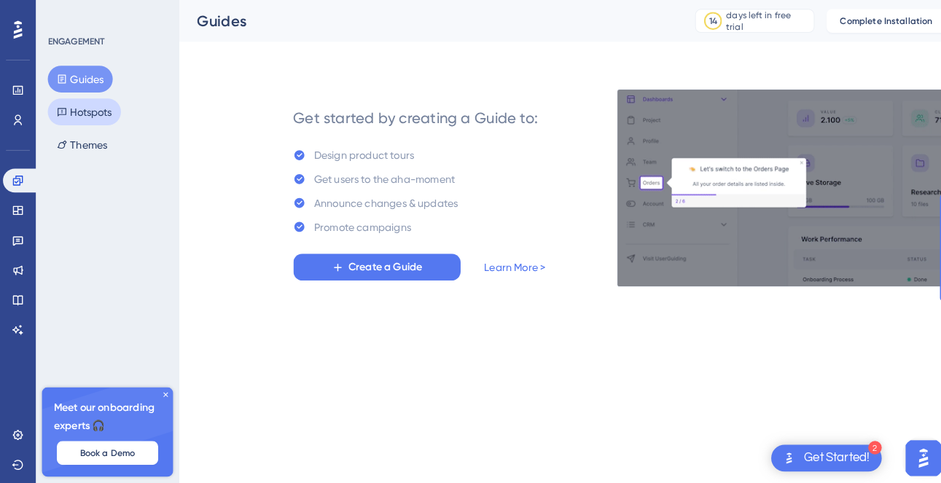
click at [93, 100] on button "Hotspots" at bounding box center [82, 109] width 71 height 26
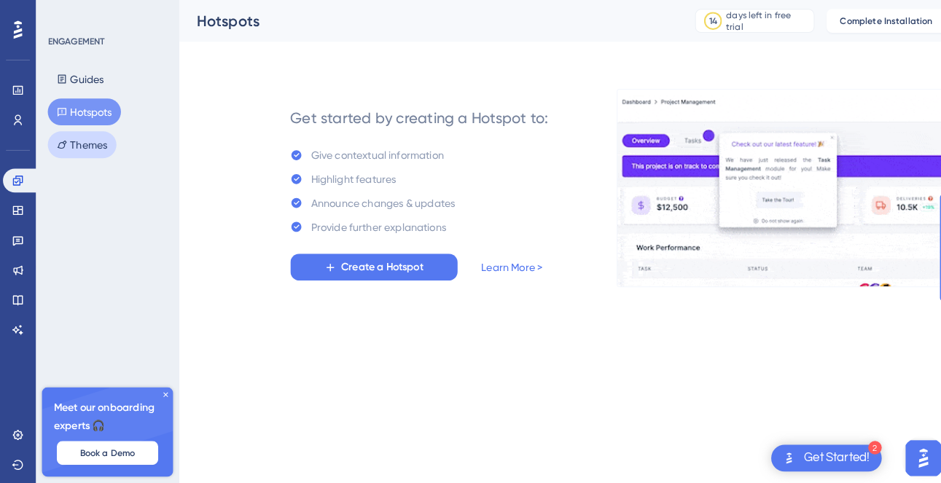
click at [103, 152] on button "Themes" at bounding box center [80, 141] width 67 height 26
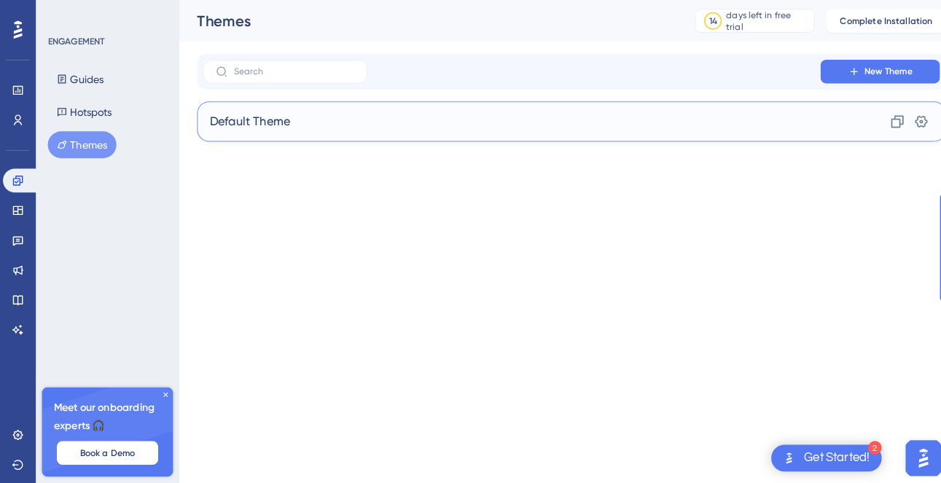
click at [324, 130] on div "Default Theme Clone Settings" at bounding box center [558, 118] width 731 height 39
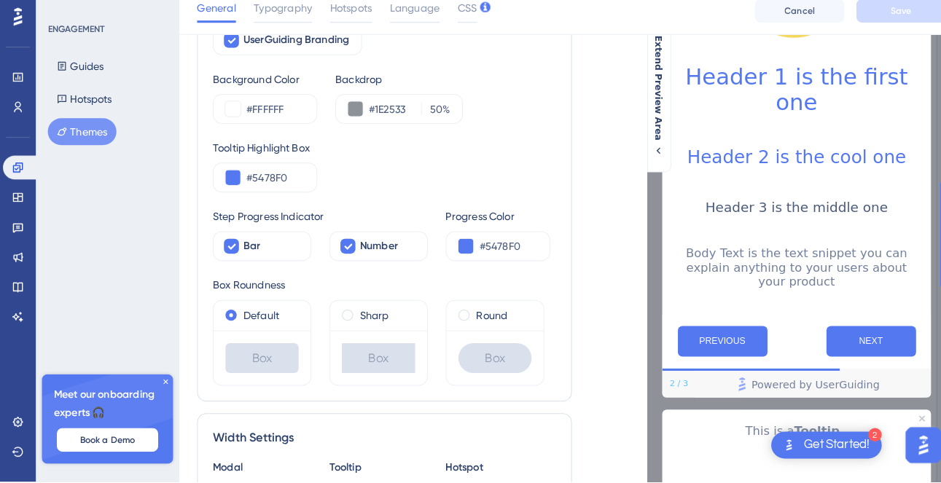
scroll to position [226, 0]
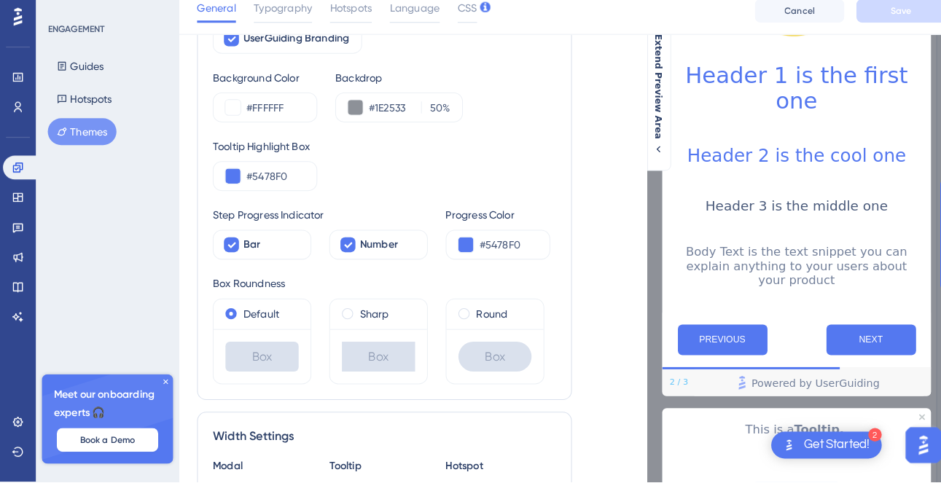
click at [31, 211] on div "Widgets" at bounding box center [17, 205] width 29 height 23
click at [21, 203] on icon at bounding box center [16, 205] width 9 height 9
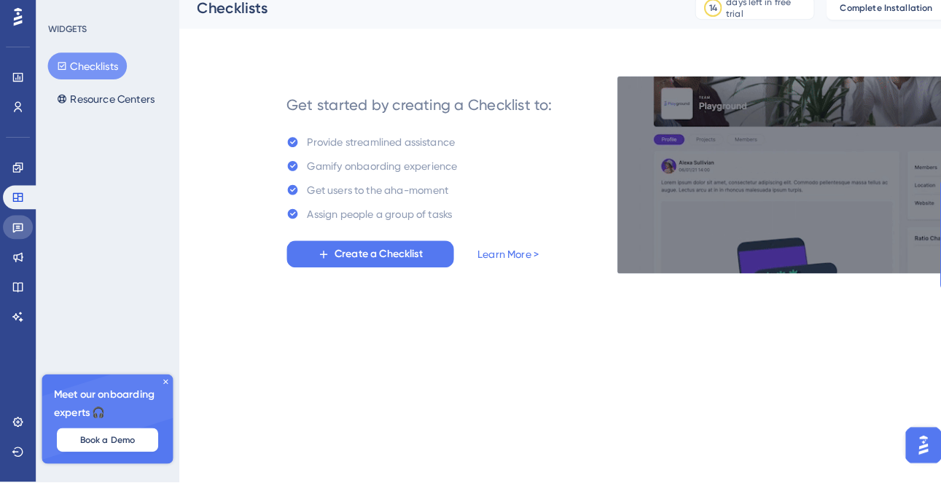
click at [23, 245] on link at bounding box center [17, 234] width 29 height 23
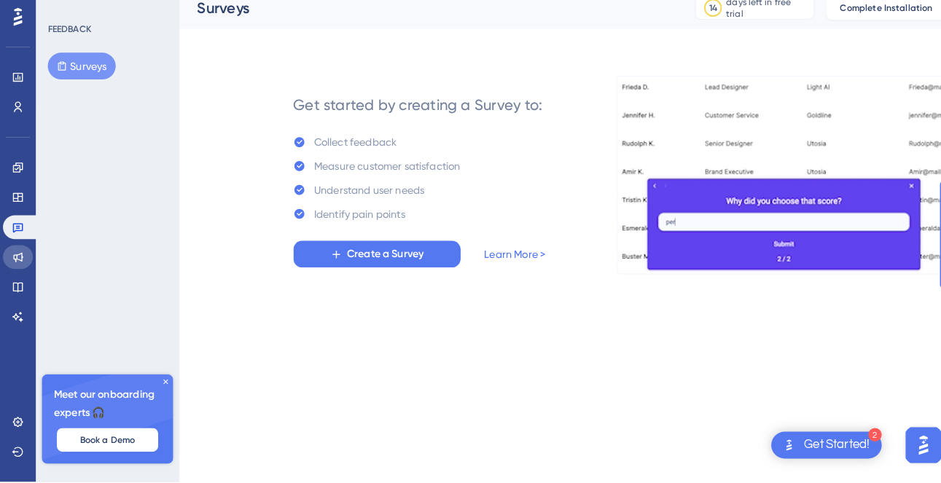
click at [14, 265] on icon at bounding box center [18, 264] width 12 height 12
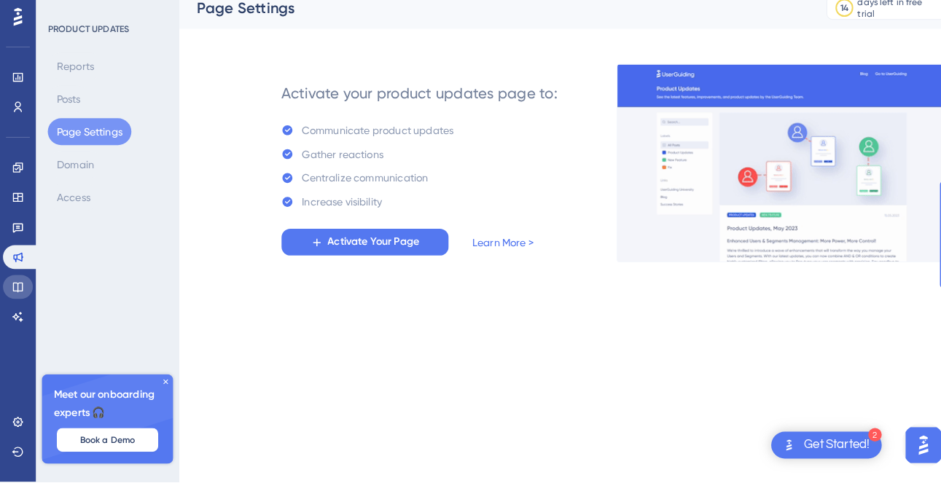
click at [15, 293] on icon at bounding box center [18, 293] width 12 height 12
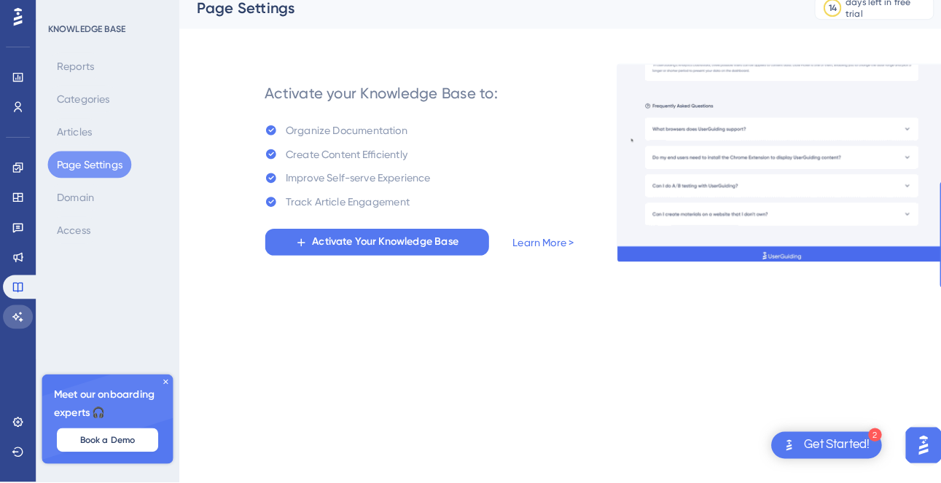
click at [15, 323] on icon at bounding box center [17, 321] width 10 height 9
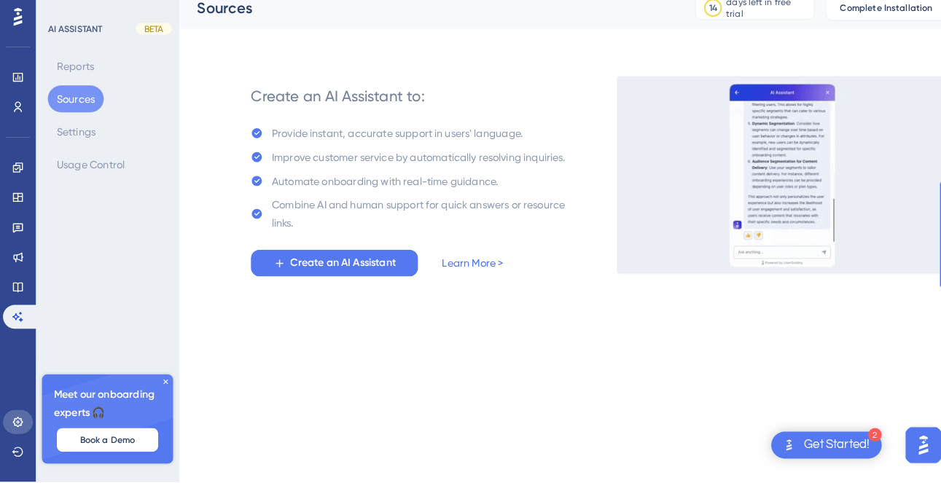
click at [18, 430] on icon at bounding box center [16, 424] width 9 height 9
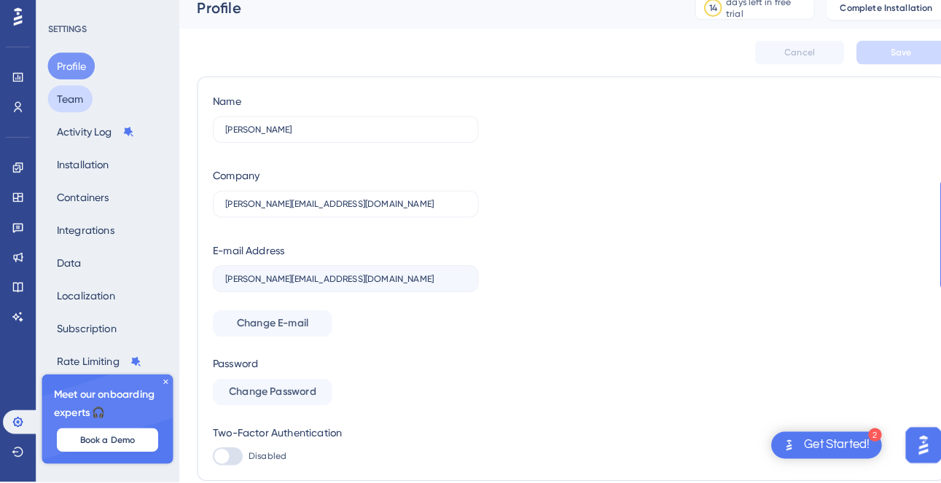
click at [85, 113] on button "Team" at bounding box center [69, 109] width 44 height 26
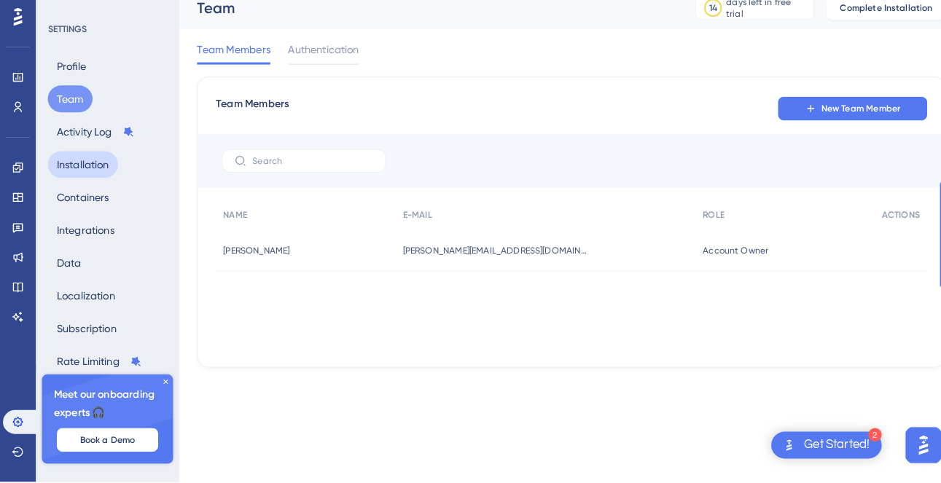
click at [93, 168] on button "Installation" at bounding box center [81, 173] width 69 height 26
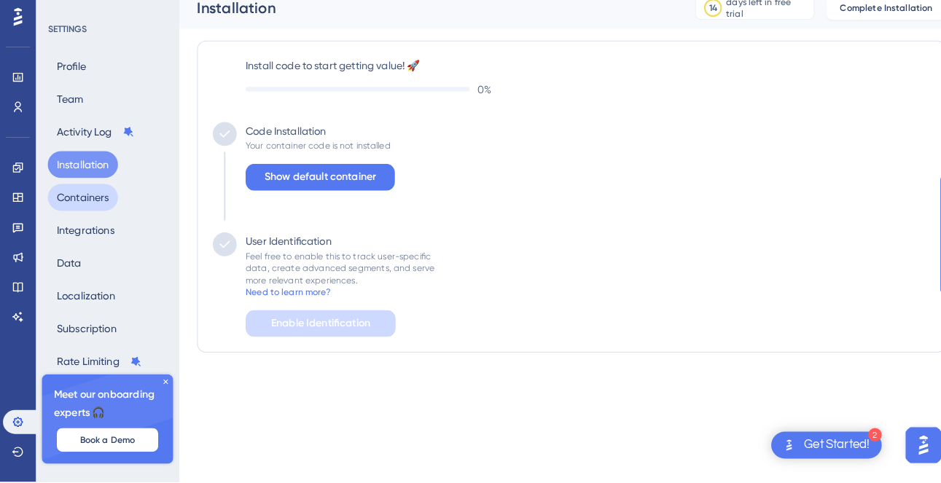
click at [93, 208] on button "Containers" at bounding box center [81, 206] width 69 height 26
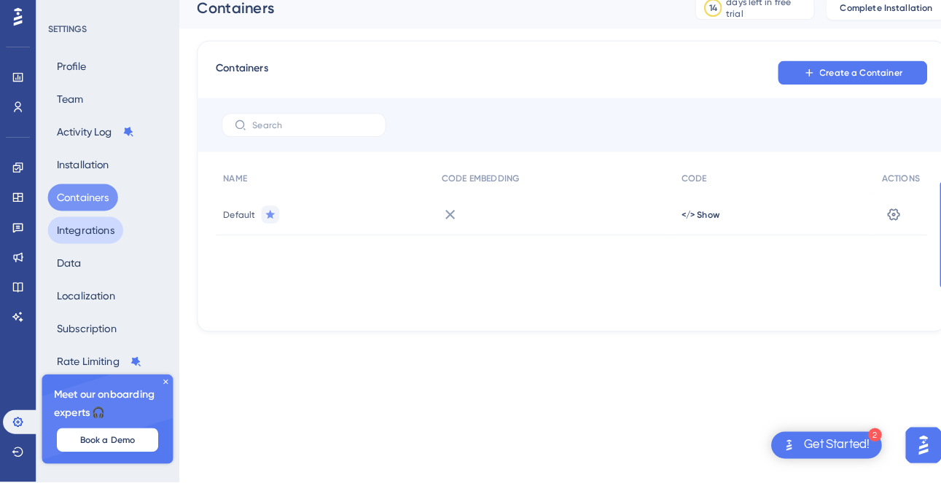
click at [100, 242] on button "Integrations" at bounding box center [84, 238] width 74 height 26
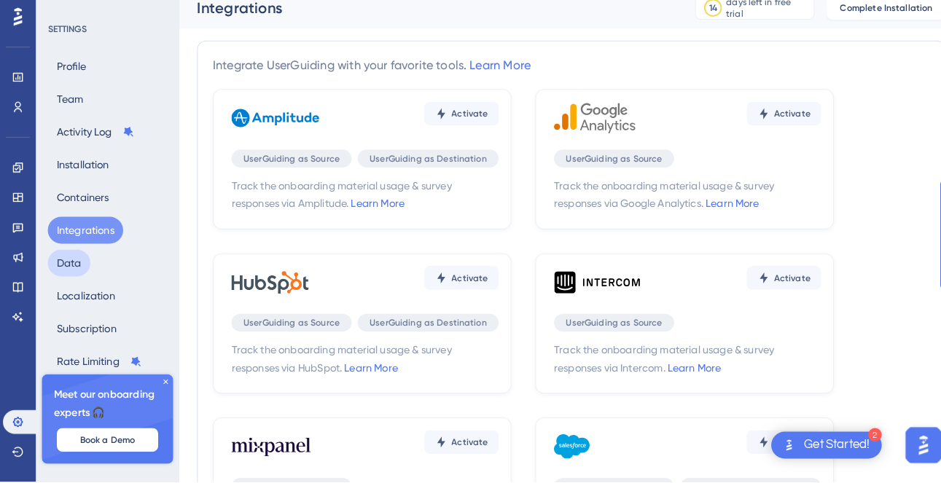
click at [69, 268] on button "Data" at bounding box center [68, 270] width 42 height 26
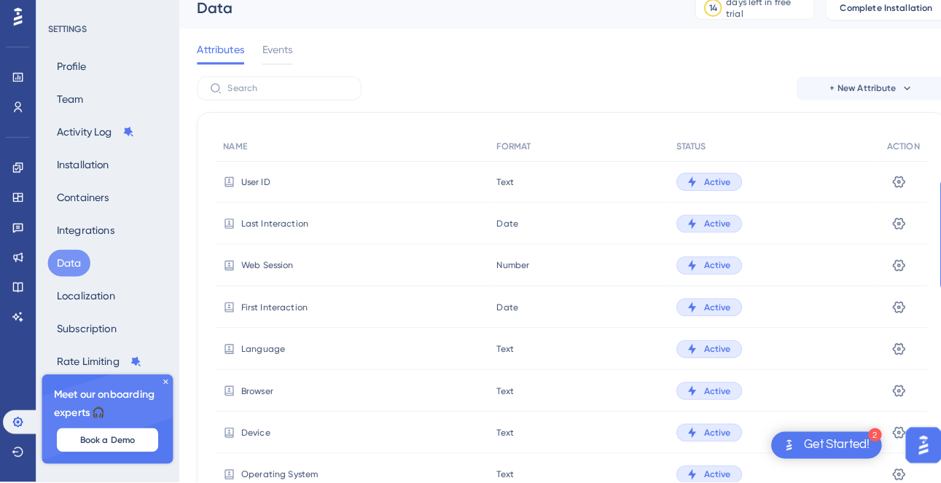
click at [880, 187] on icon at bounding box center [878, 190] width 15 height 15
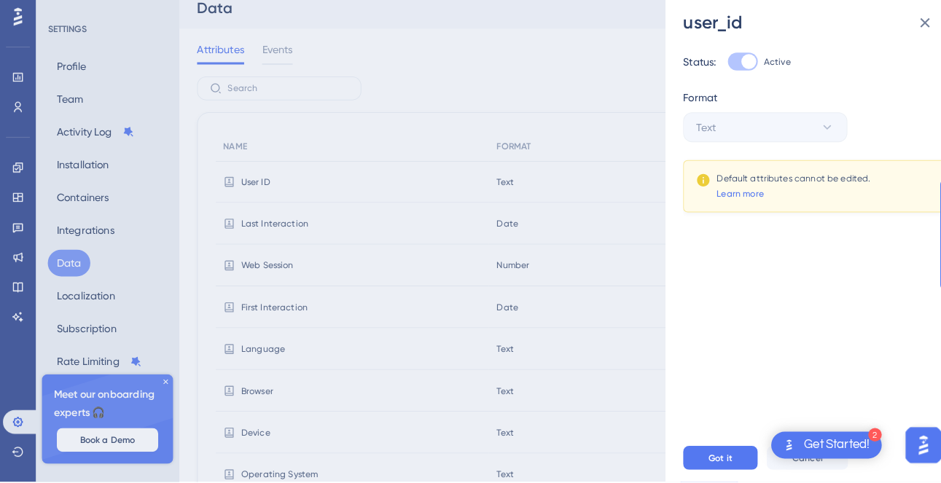
click at [555, 381] on div "user_id Status: Active Format Text Default attributes cannot be edited. Learn m…" at bounding box center [470, 241] width 941 height 483
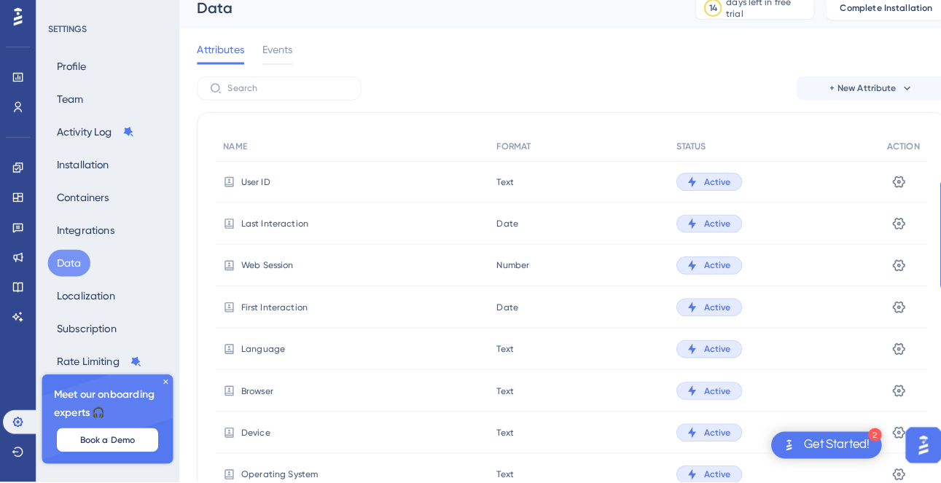
click at [870, 362] on button at bounding box center [877, 353] width 23 height 23
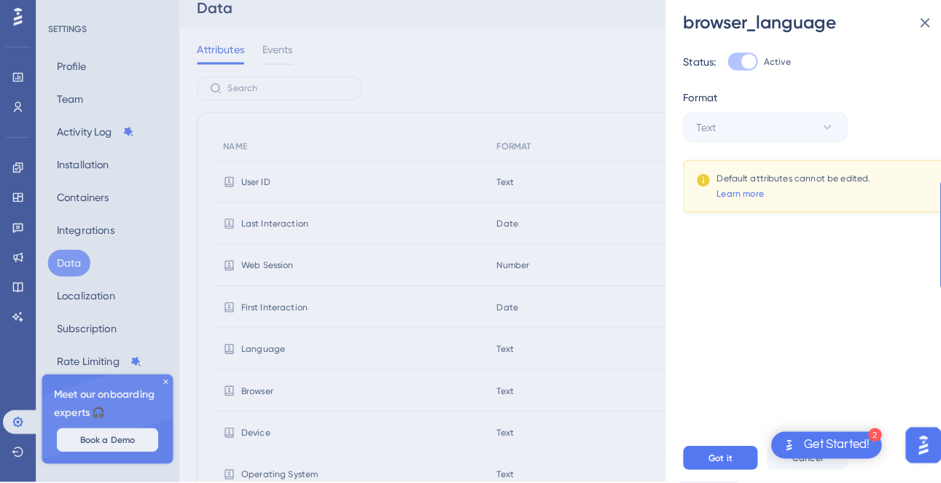
click at [511, 441] on div "browser_language Status: Active Format Text Default attributes cannot be edited…" at bounding box center [470, 241] width 941 height 483
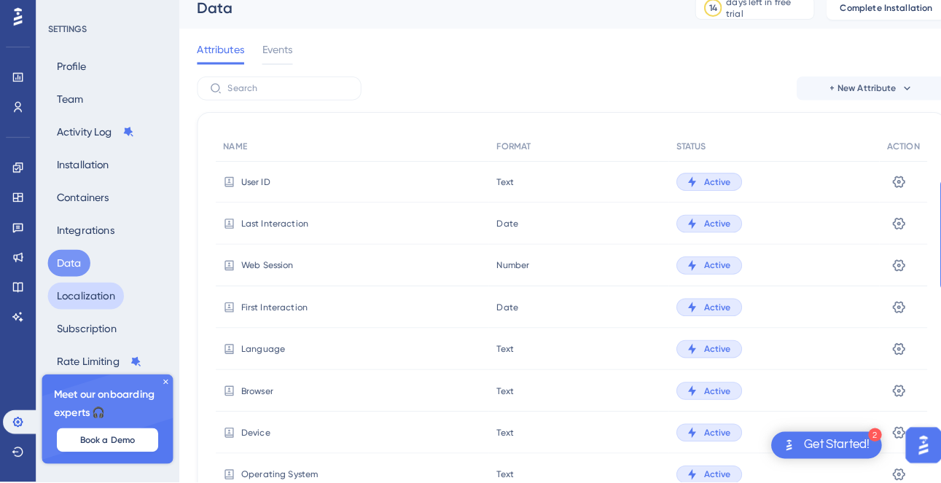
click at [103, 299] on button "Localization" at bounding box center [84, 302] width 74 height 26
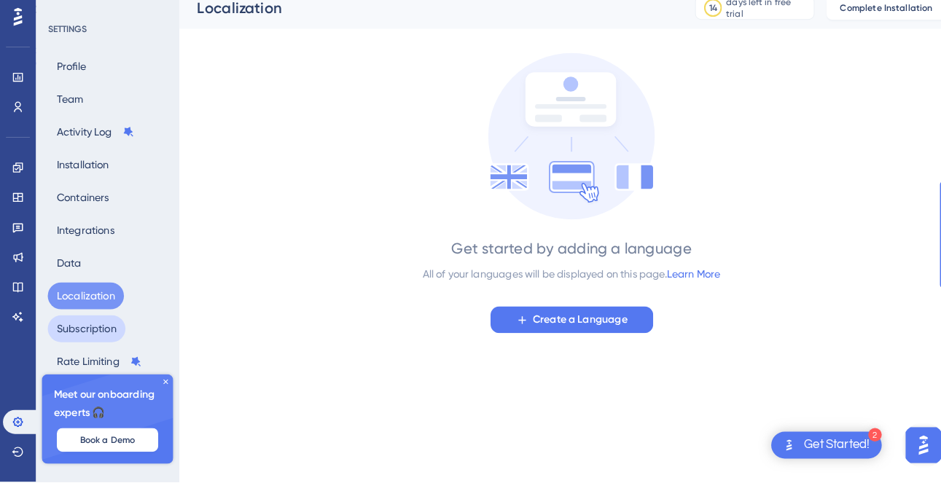
click at [97, 338] on button "Subscription" at bounding box center [85, 334] width 76 height 26
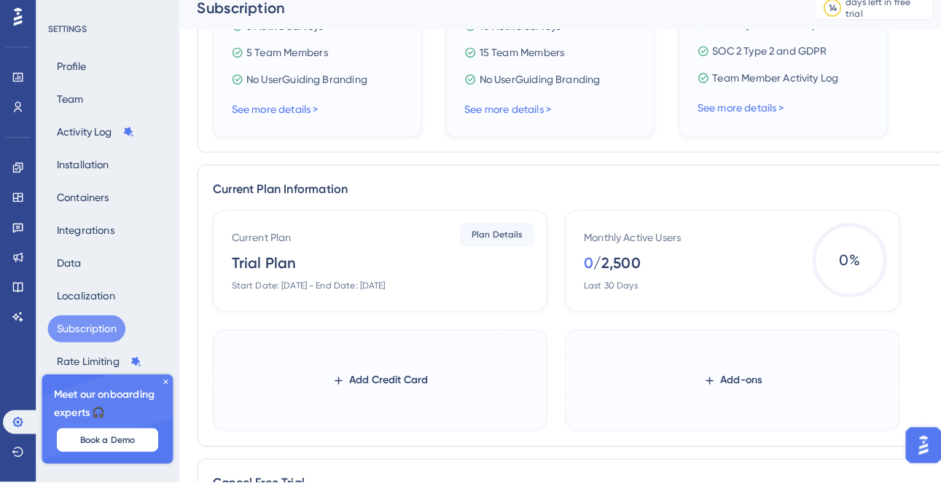
scroll to position [618, 0]
